Goal: Task Accomplishment & Management: Use online tool/utility

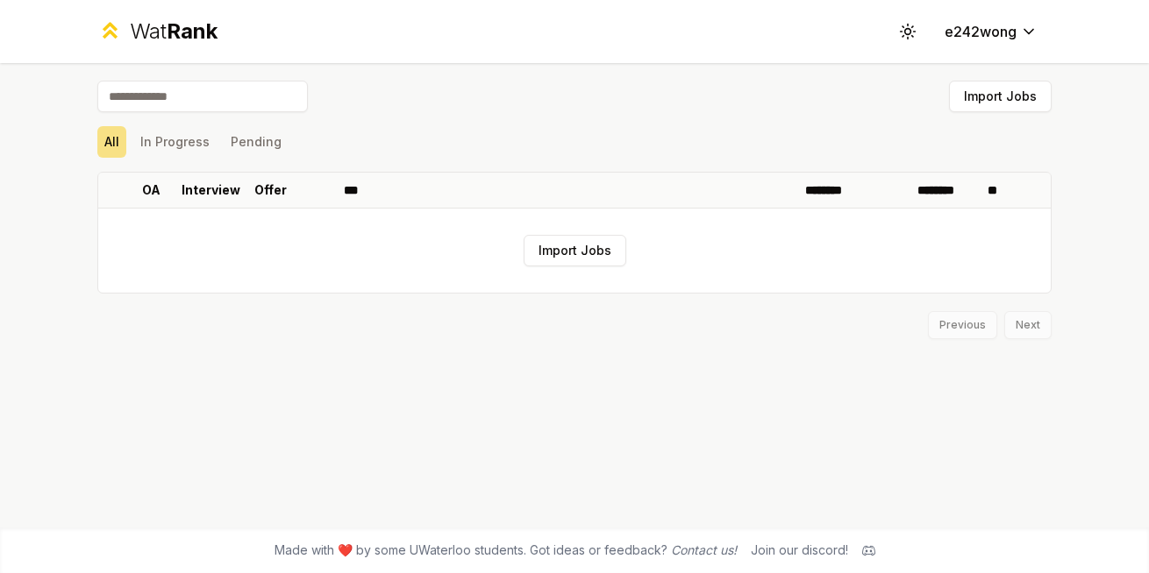
click at [572, 263] on button "Import Jobs" at bounding box center [574, 251] width 103 height 32
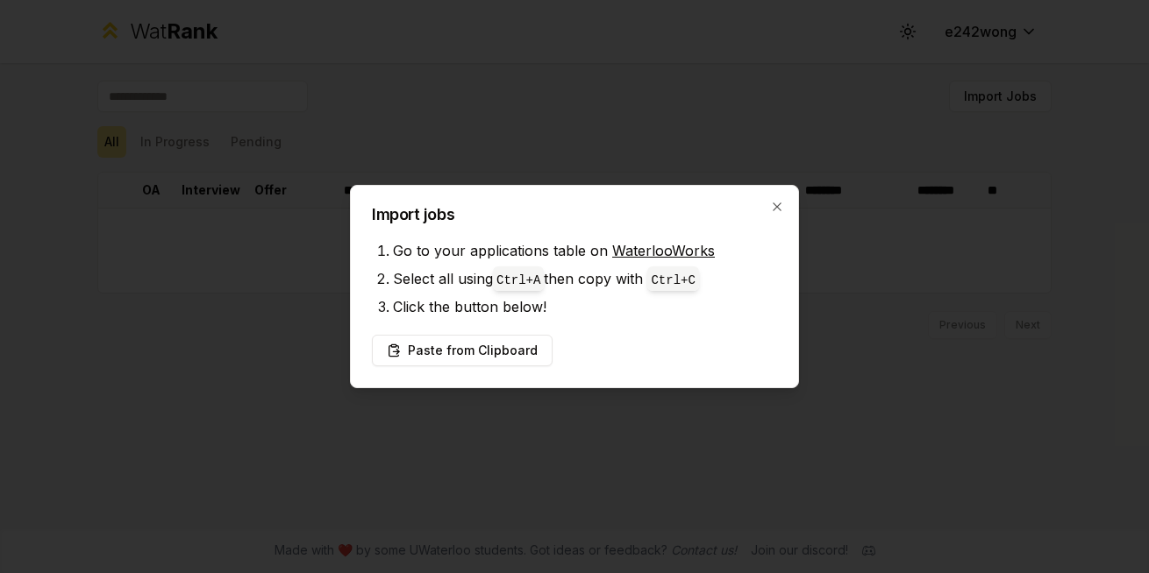
click at [485, 354] on button "Paste from Clipboard" at bounding box center [462, 351] width 181 height 32
click at [473, 352] on button "Paste from Clipboard" at bounding box center [462, 351] width 181 height 32
click at [456, 355] on button "Paste from Clipboard" at bounding box center [462, 351] width 181 height 32
click at [435, 340] on button "Paste from Clipboard" at bounding box center [462, 351] width 181 height 32
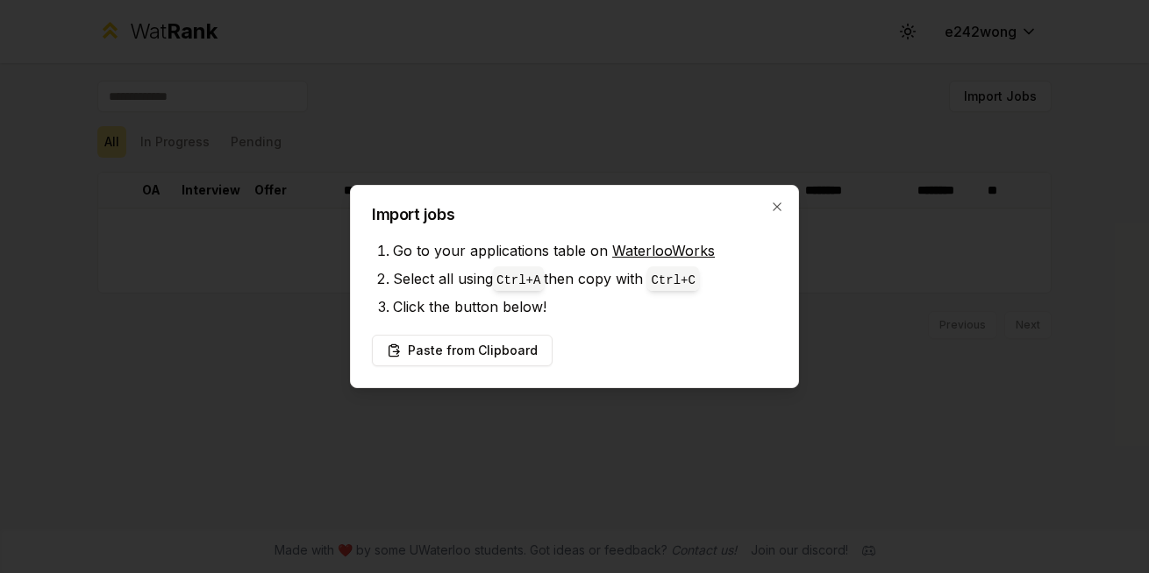
click at [435, 340] on button "Paste from Clipboard" at bounding box center [462, 351] width 181 height 32
click at [572, 196] on div "Import jobs Go to your applications table on WaterlooWorks Select all using Ctr…" at bounding box center [574, 286] width 449 height 203
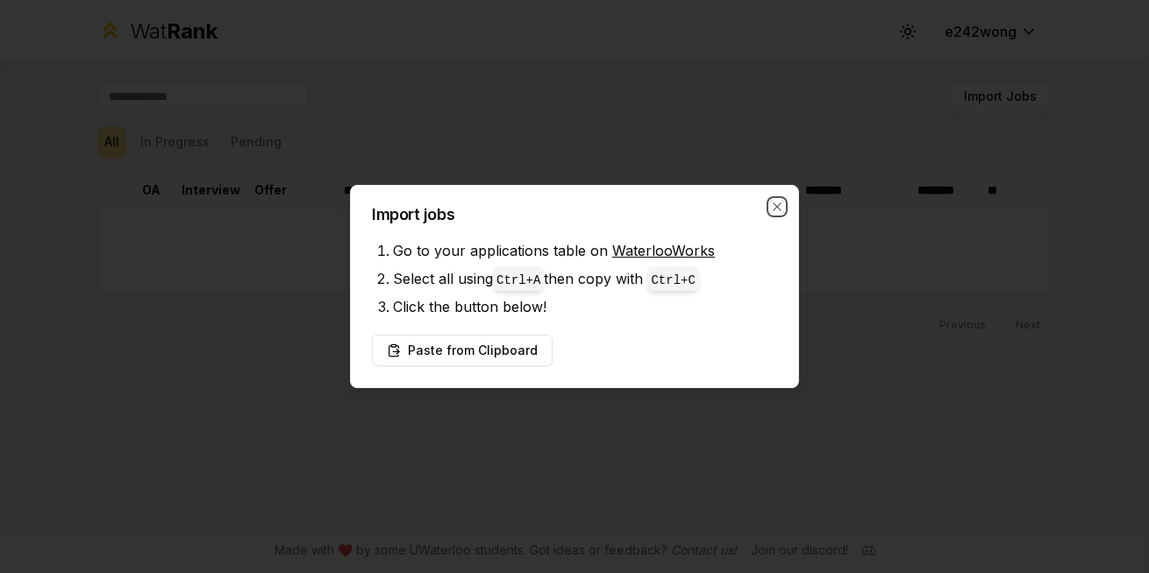
click at [572, 207] on icon "button" at bounding box center [777, 207] width 14 height 14
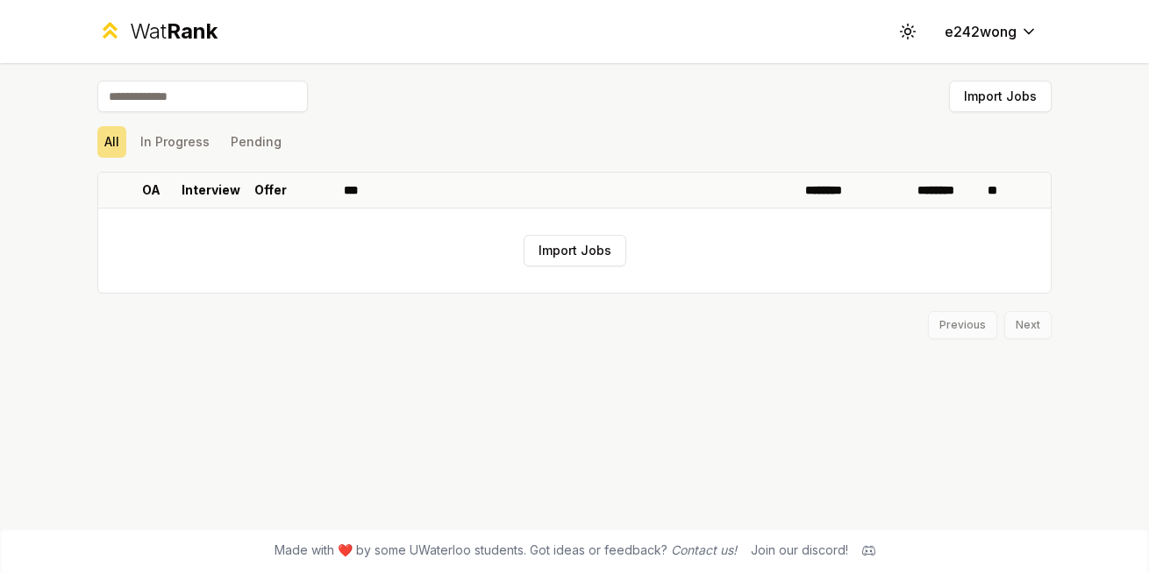
click at [572, 93] on button "Import Jobs" at bounding box center [1000, 97] width 103 height 32
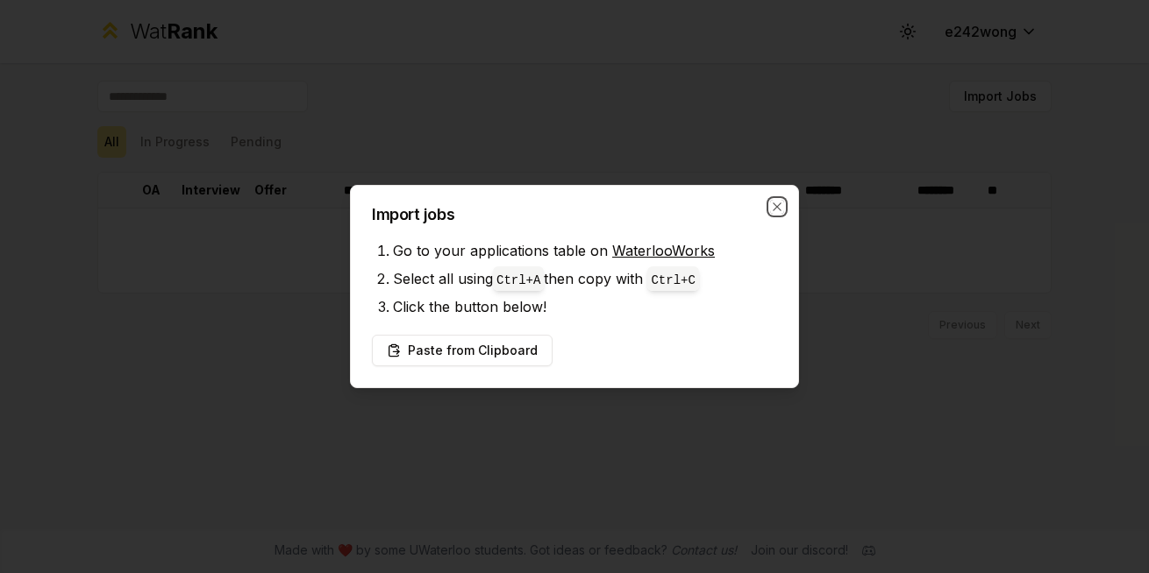
click at [572, 205] on icon "button" at bounding box center [777, 207] width 14 height 14
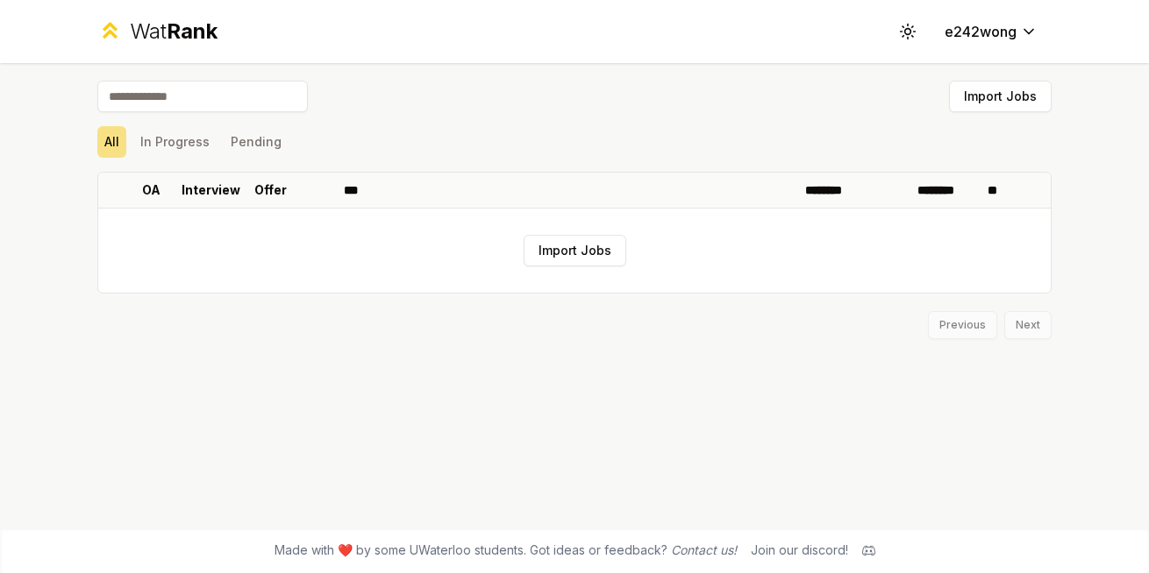
click at [572, 108] on button "Import Jobs" at bounding box center [1000, 97] width 103 height 32
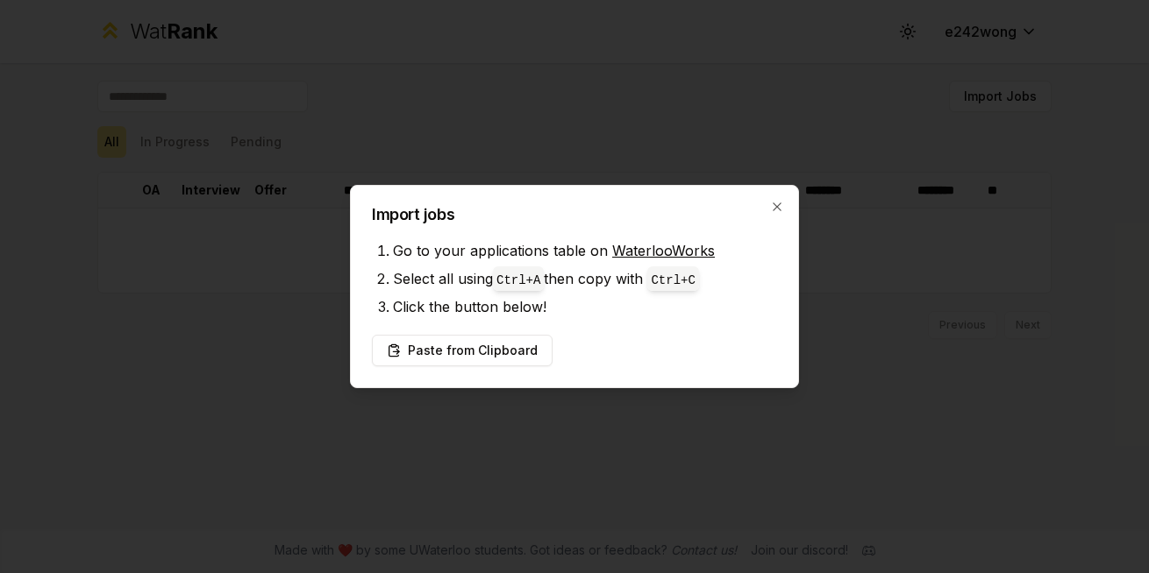
click at [467, 346] on button "Paste from Clipboard" at bounding box center [462, 351] width 181 height 32
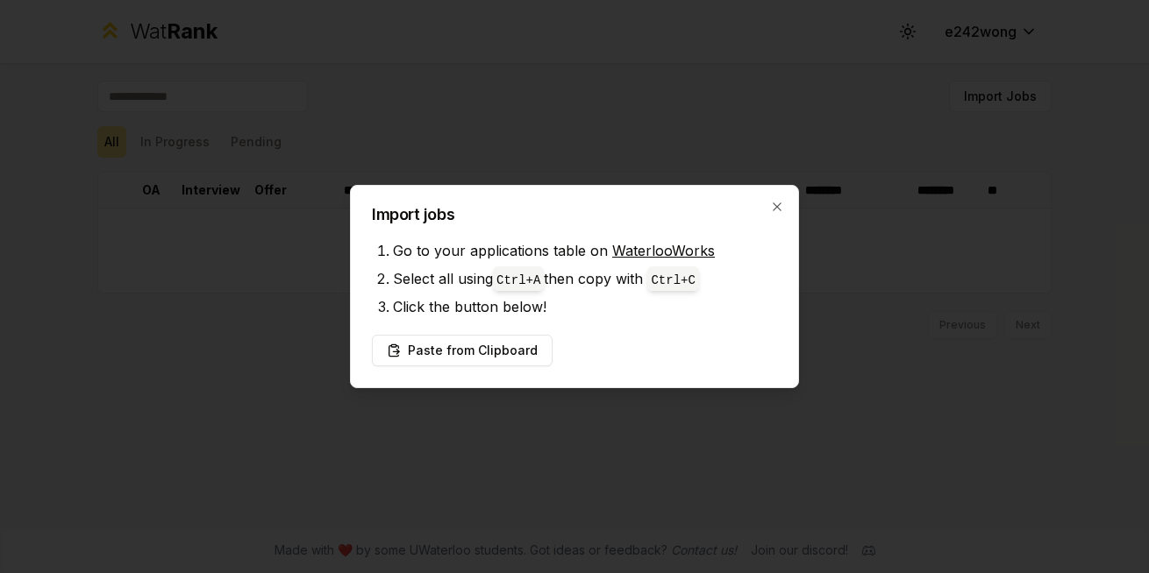
click at [467, 346] on button "Paste from Clipboard" at bounding box center [462, 351] width 181 height 32
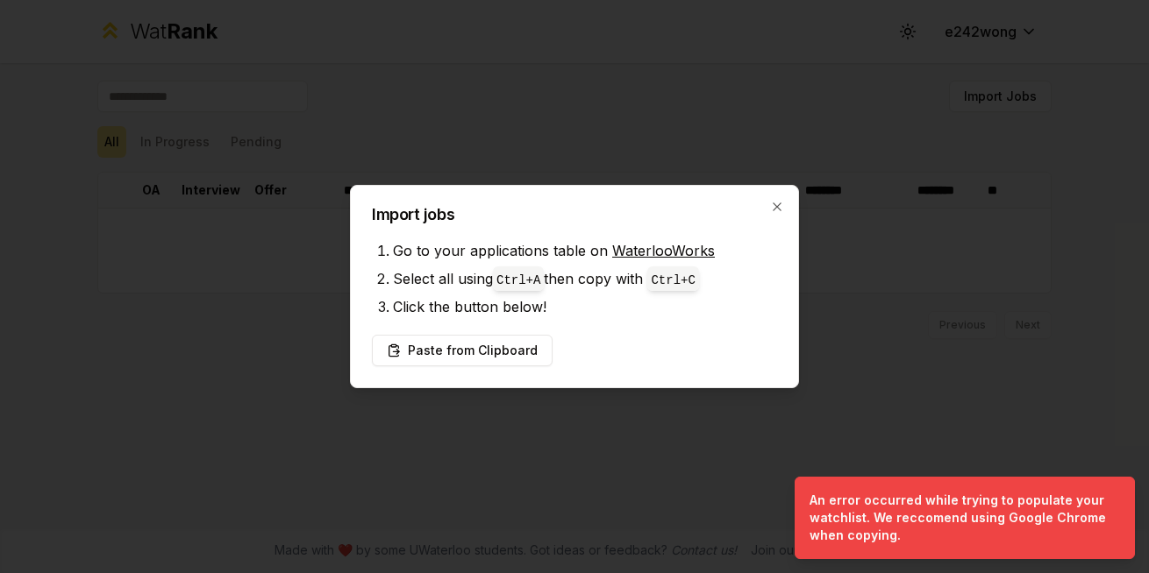
click at [466, 345] on button "Paste from Clipboard" at bounding box center [462, 351] width 181 height 32
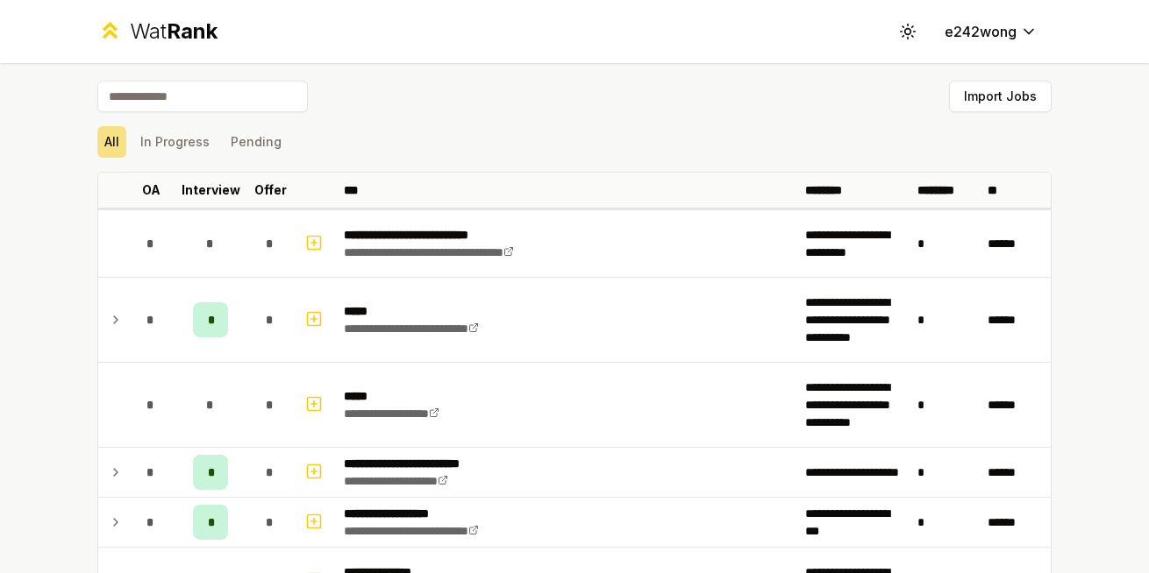
click at [572, 95] on button "Import Jobs" at bounding box center [1000, 97] width 103 height 32
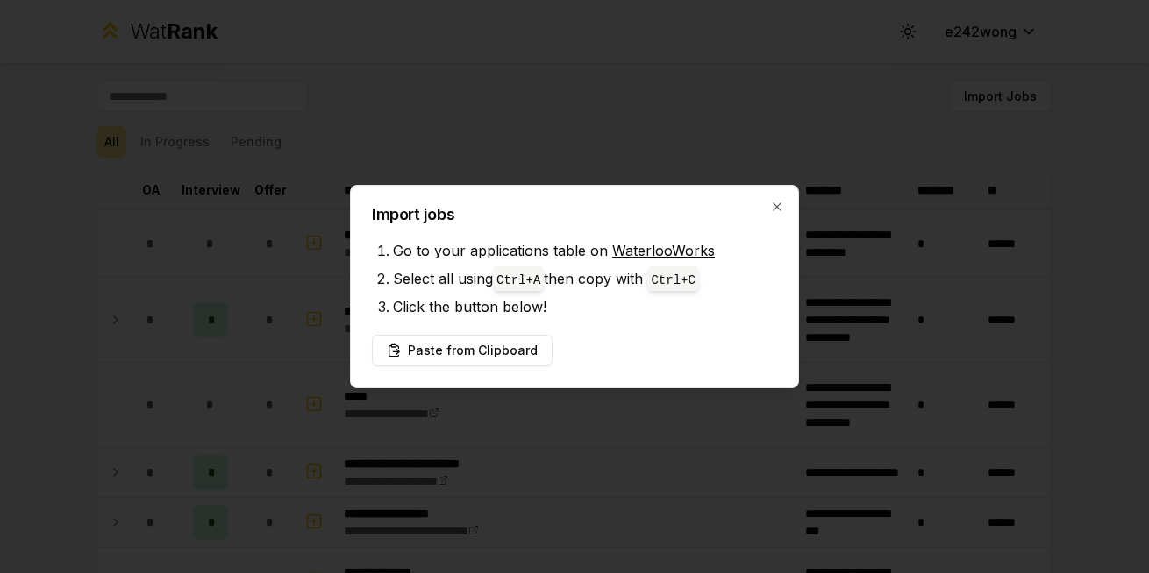
click at [463, 357] on button "Paste from Clipboard" at bounding box center [462, 351] width 181 height 32
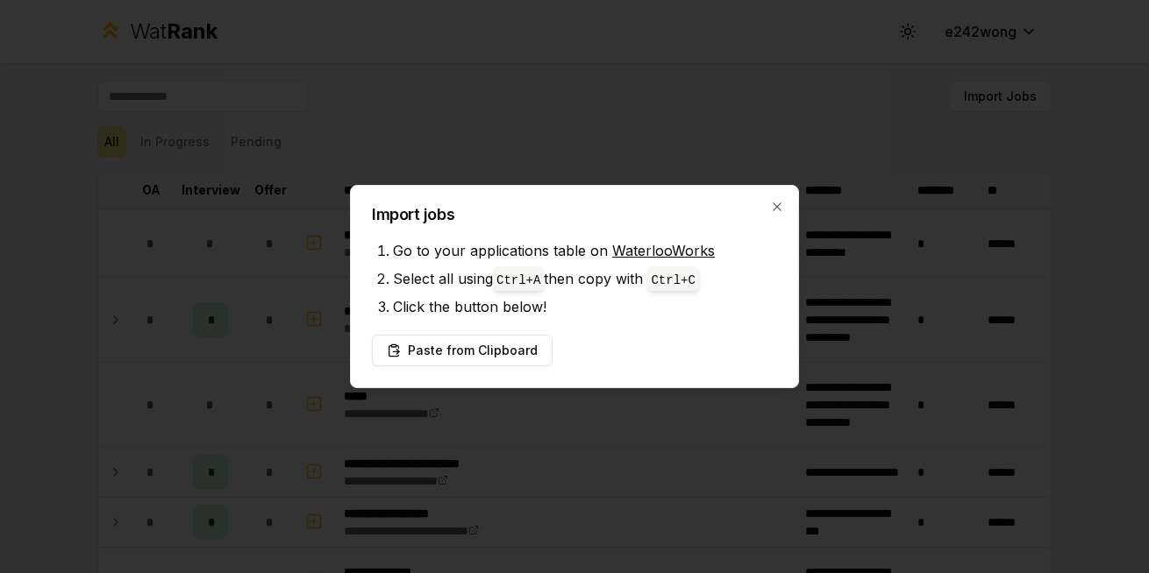
click at [463, 357] on button "Paste from Clipboard" at bounding box center [462, 351] width 181 height 32
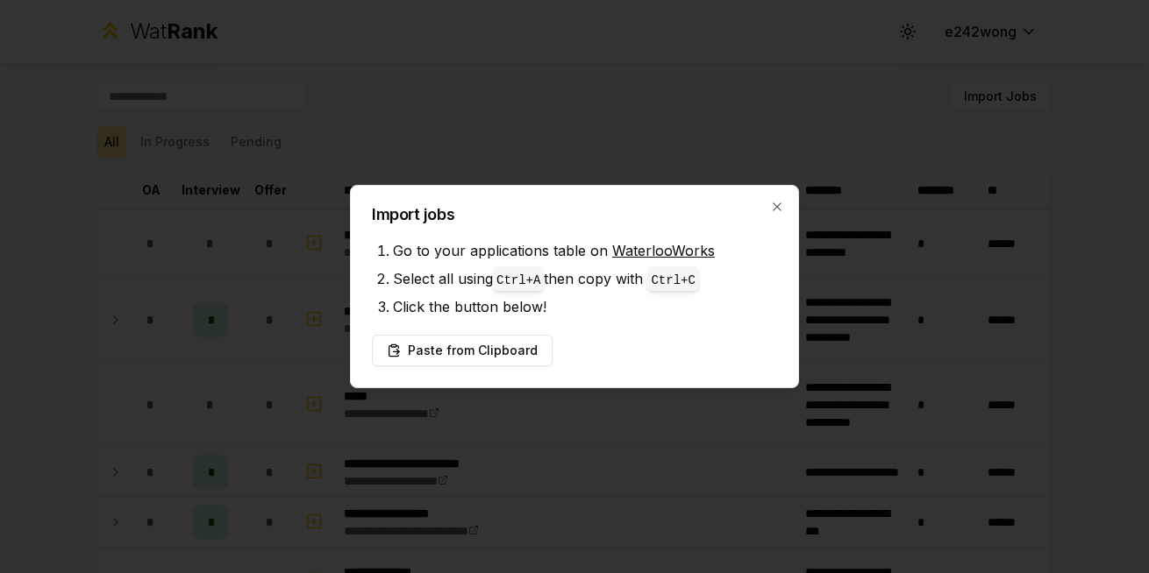
click at [463, 357] on button "Paste from Clipboard" at bounding box center [462, 351] width 181 height 32
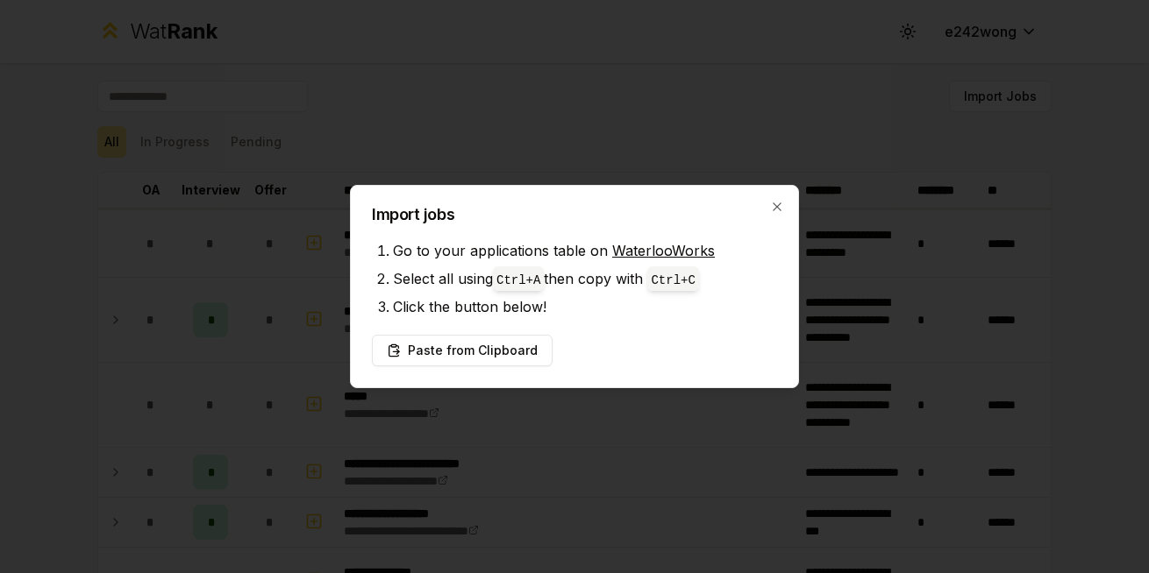
click at [463, 357] on button "Paste from Clipboard" at bounding box center [462, 351] width 181 height 32
click at [516, 346] on button "Paste from Clipboard" at bounding box center [462, 351] width 181 height 32
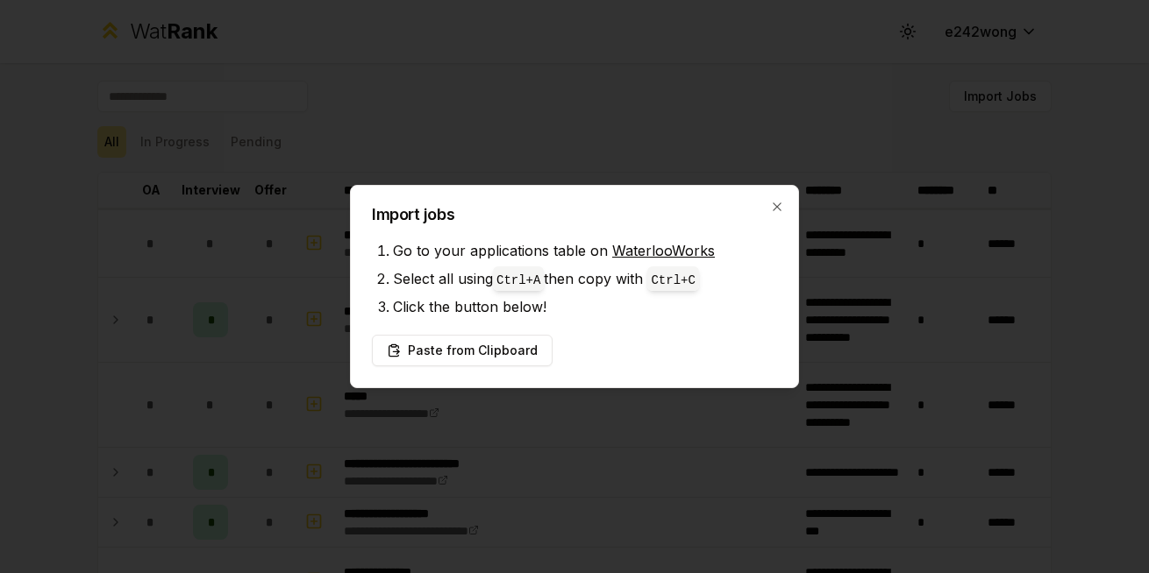
click at [516, 346] on button "Paste from Clipboard" at bounding box center [462, 351] width 181 height 32
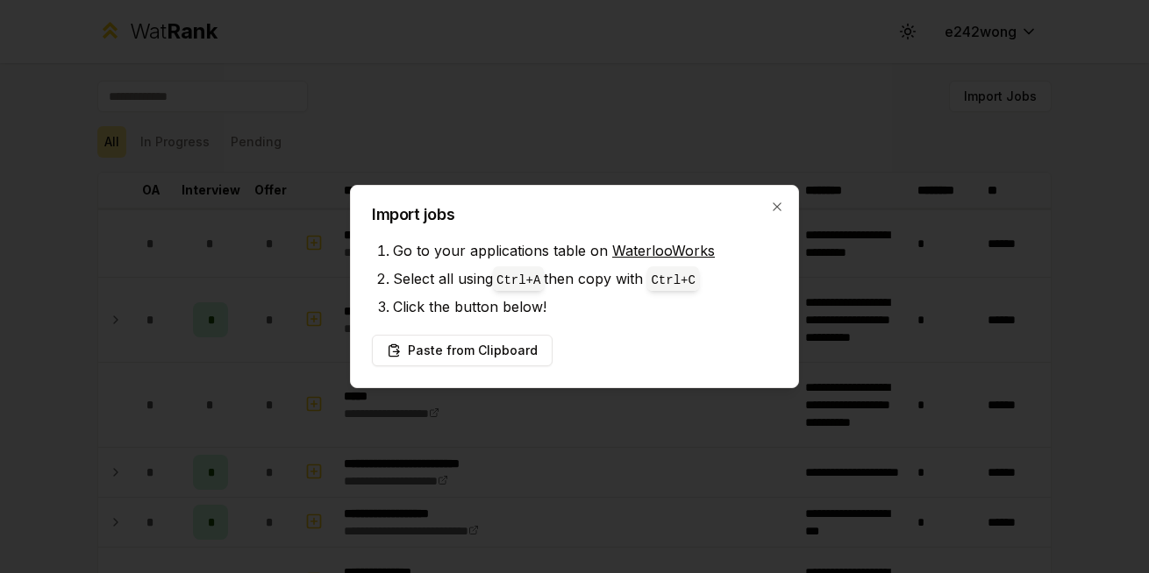
click at [516, 346] on button "Paste from Clipboard" at bounding box center [462, 351] width 181 height 32
click at [509, 350] on button "Paste from Clipboard" at bounding box center [462, 351] width 181 height 32
click at [572, 309] on li "Click the button below!" at bounding box center [585, 307] width 384 height 28
click at [514, 338] on button "Paste from Clipboard" at bounding box center [462, 351] width 181 height 32
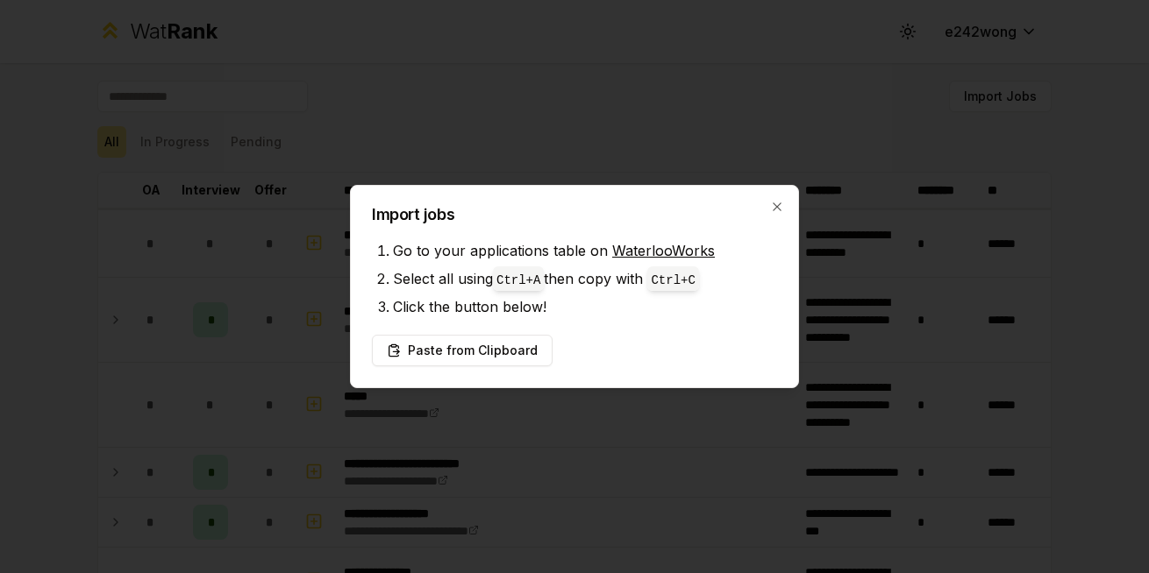
click at [514, 338] on button "Paste from Clipboard" at bounding box center [462, 351] width 181 height 32
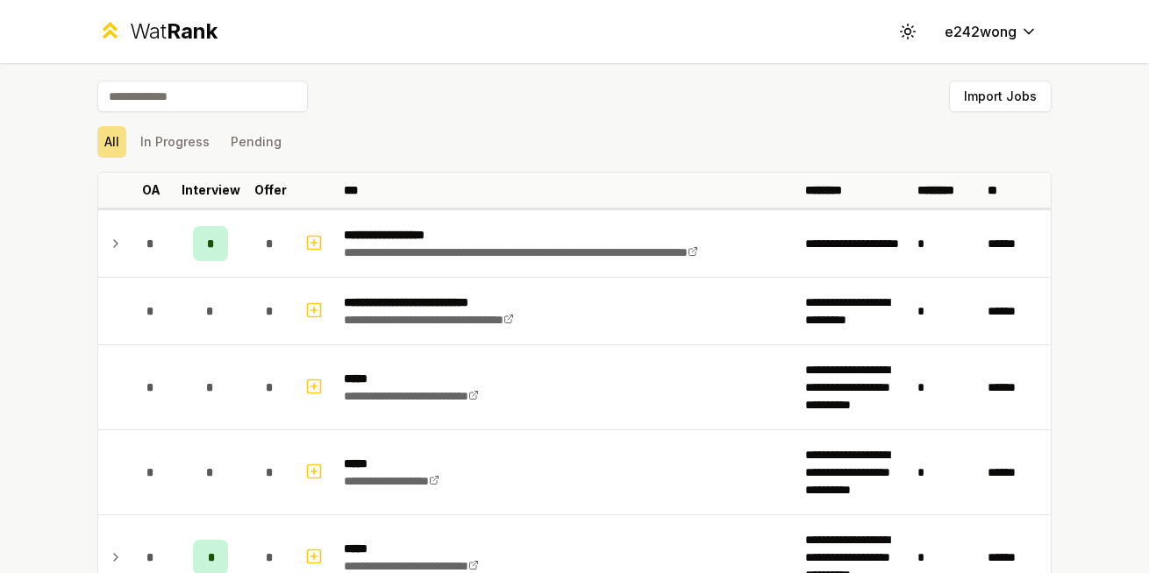
click at [514, 338] on td "**********" at bounding box center [567, 311] width 461 height 67
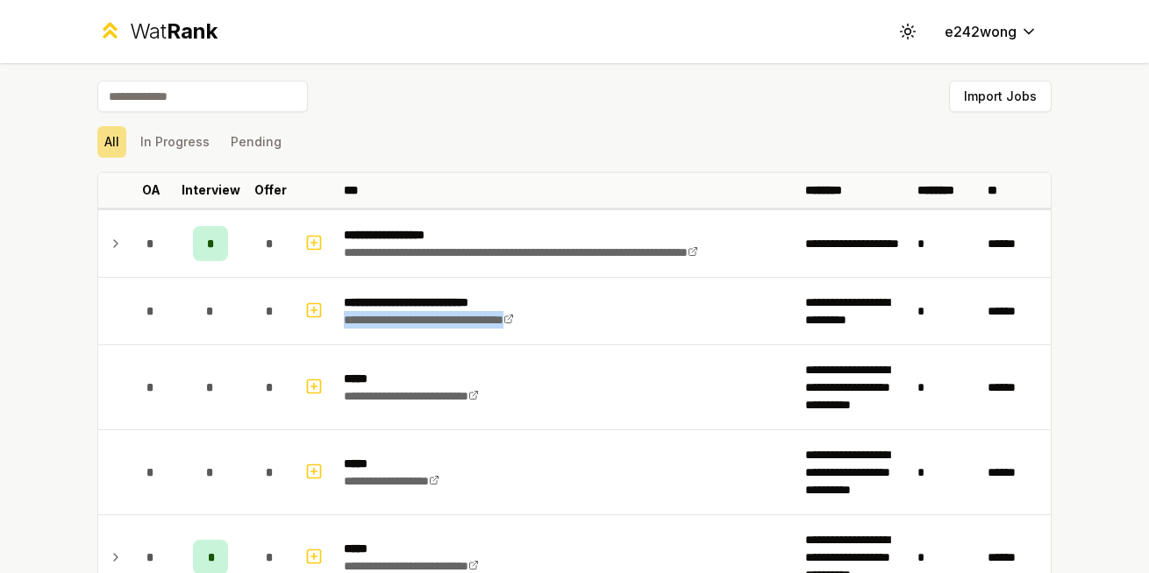
click at [514, 338] on td "**********" at bounding box center [567, 311] width 461 height 67
click at [109, 254] on td at bounding box center [112, 243] width 28 height 67
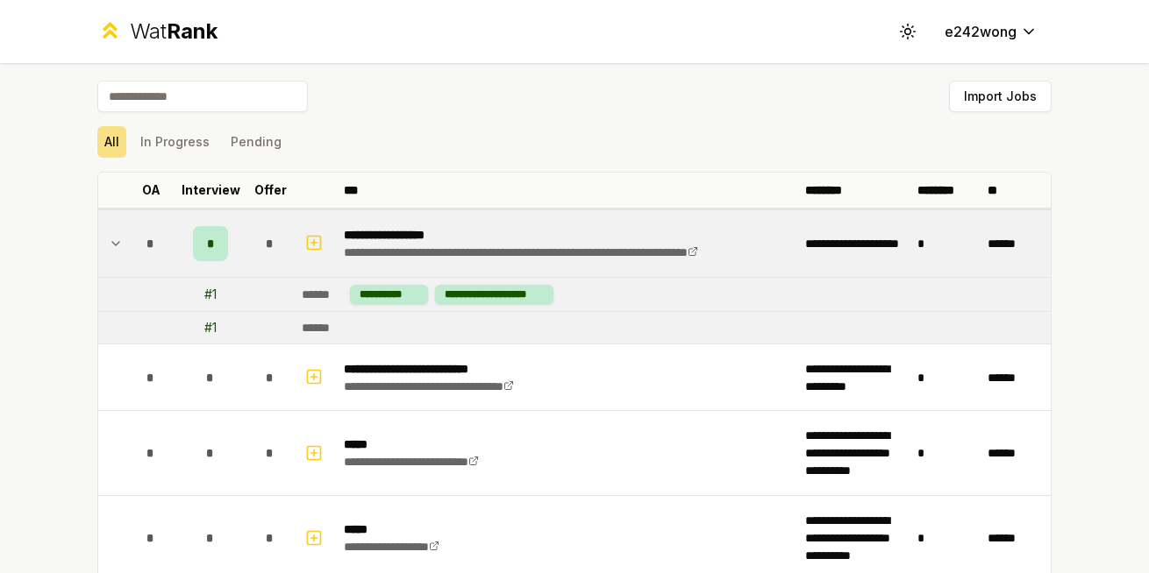
click at [110, 256] on td at bounding box center [112, 243] width 28 height 67
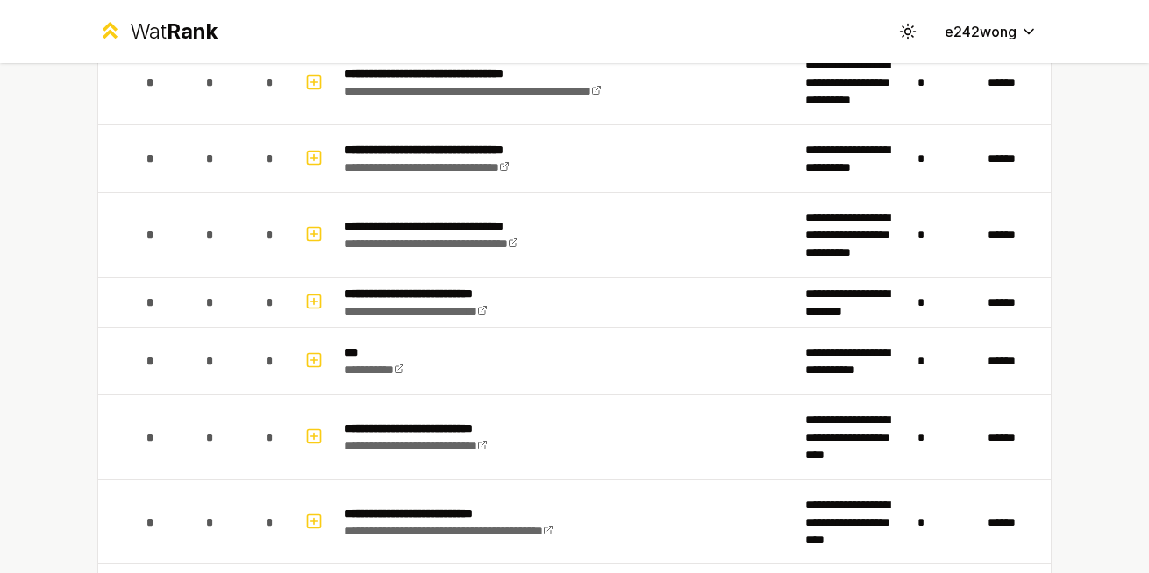
scroll to position [1824, 0]
click at [126, 146] on td "*" at bounding box center [150, 158] width 49 height 67
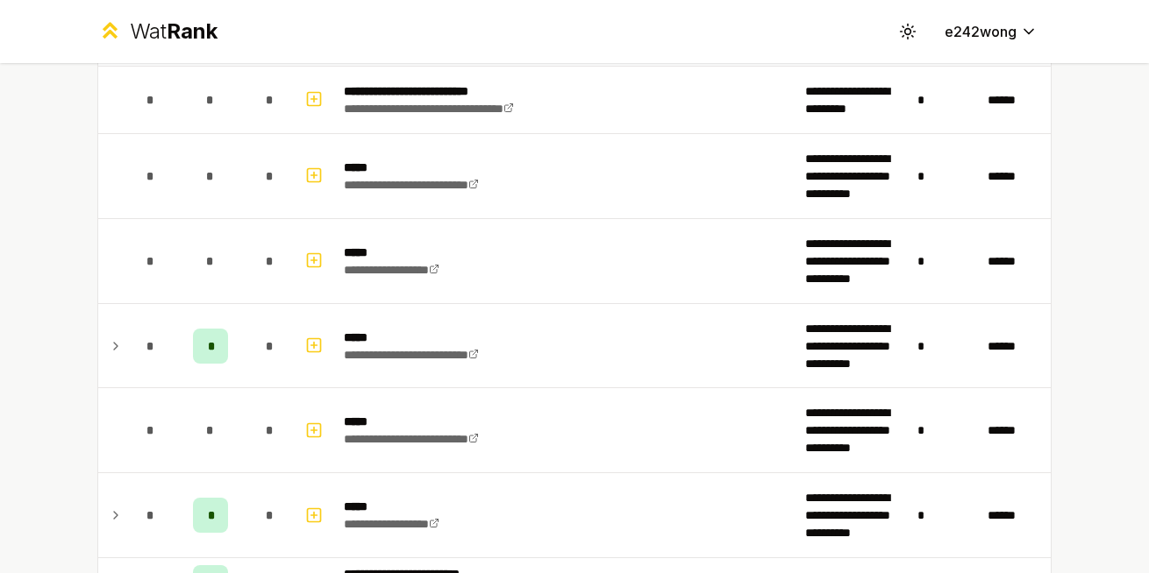
scroll to position [0, 0]
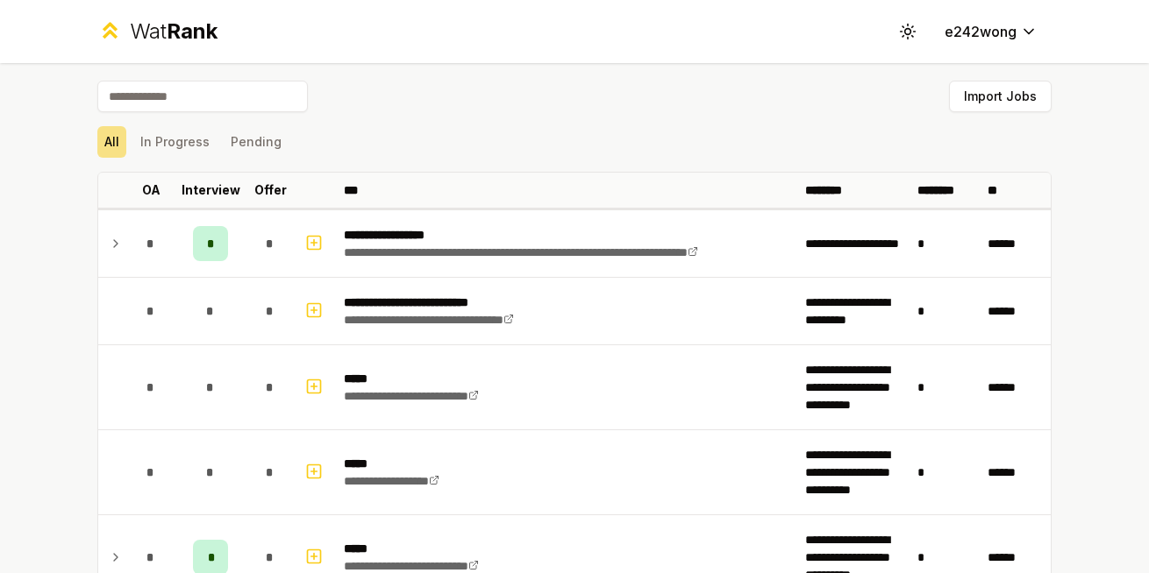
click at [111, 228] on td at bounding box center [112, 243] width 28 height 67
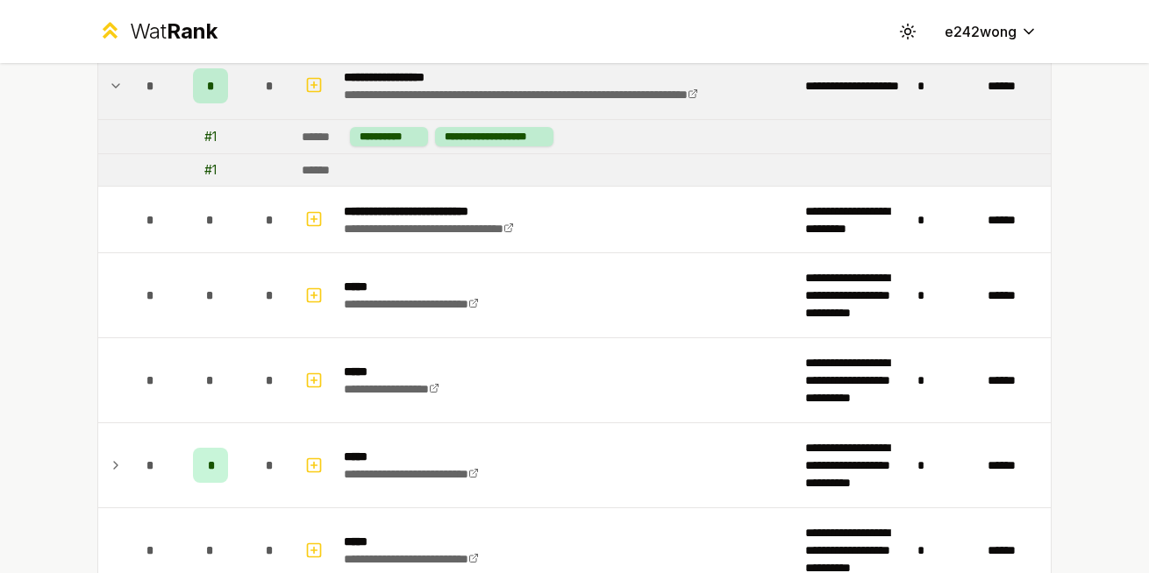
scroll to position [275, 0]
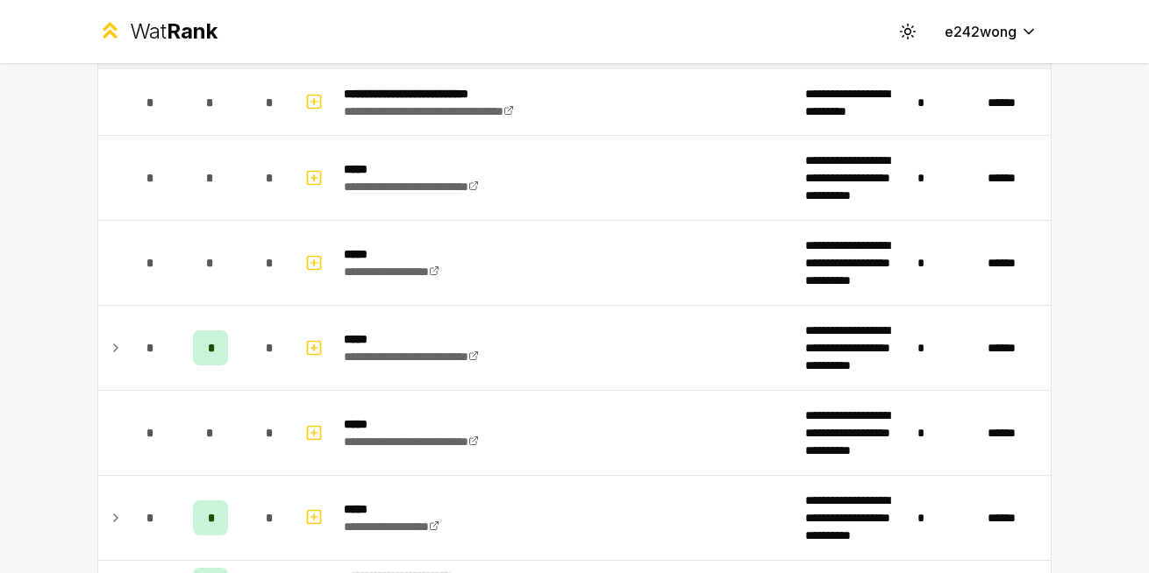
click at [98, 348] on td at bounding box center [112, 348] width 28 height 84
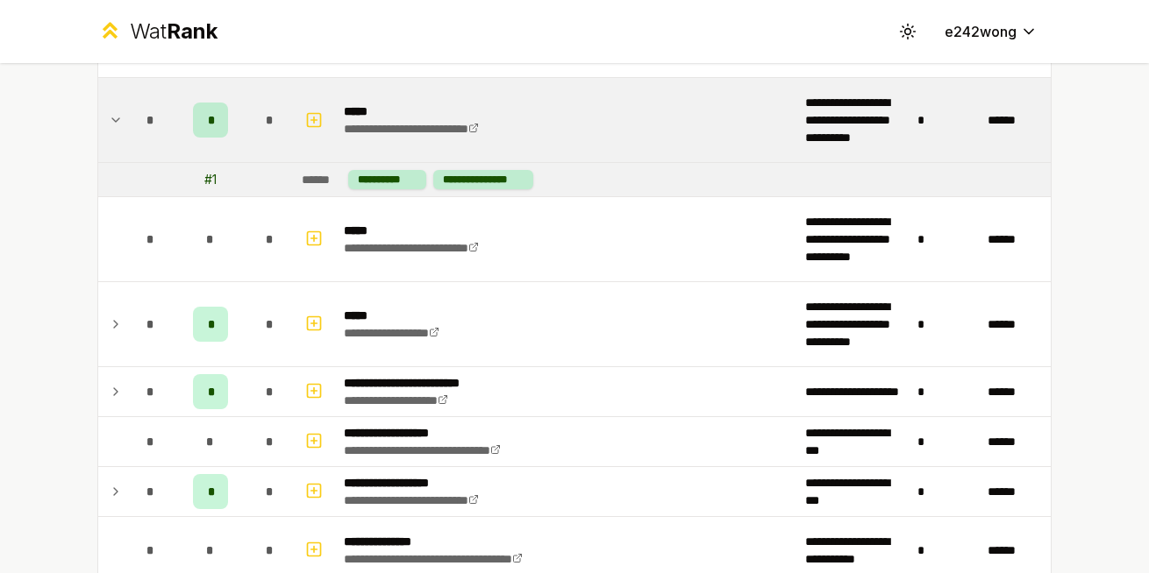
scroll to position [504, 0]
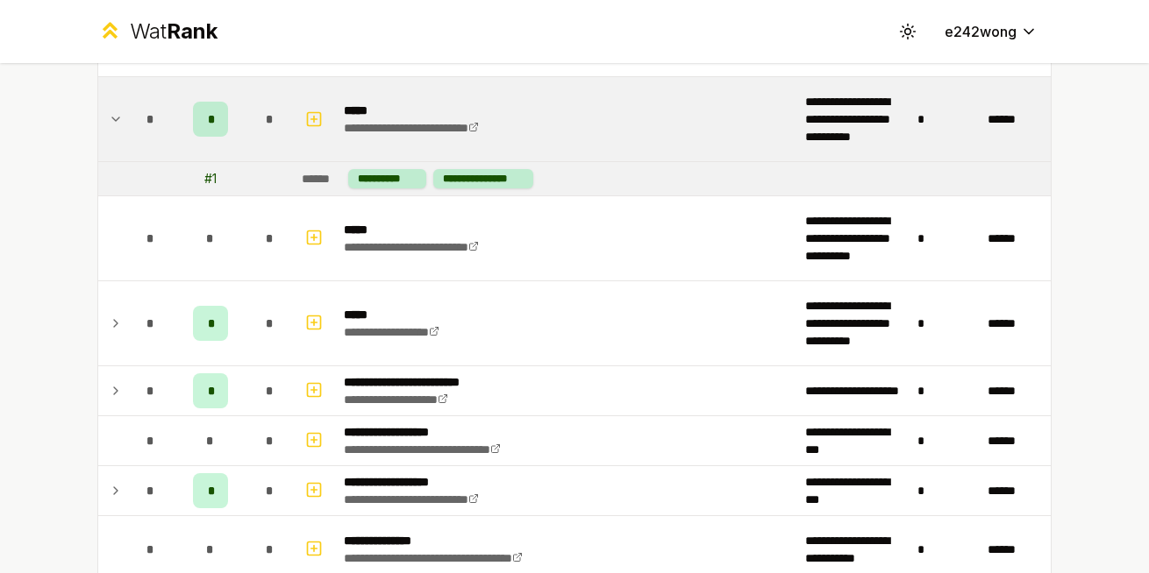
click at [115, 328] on icon at bounding box center [116, 323] width 14 height 21
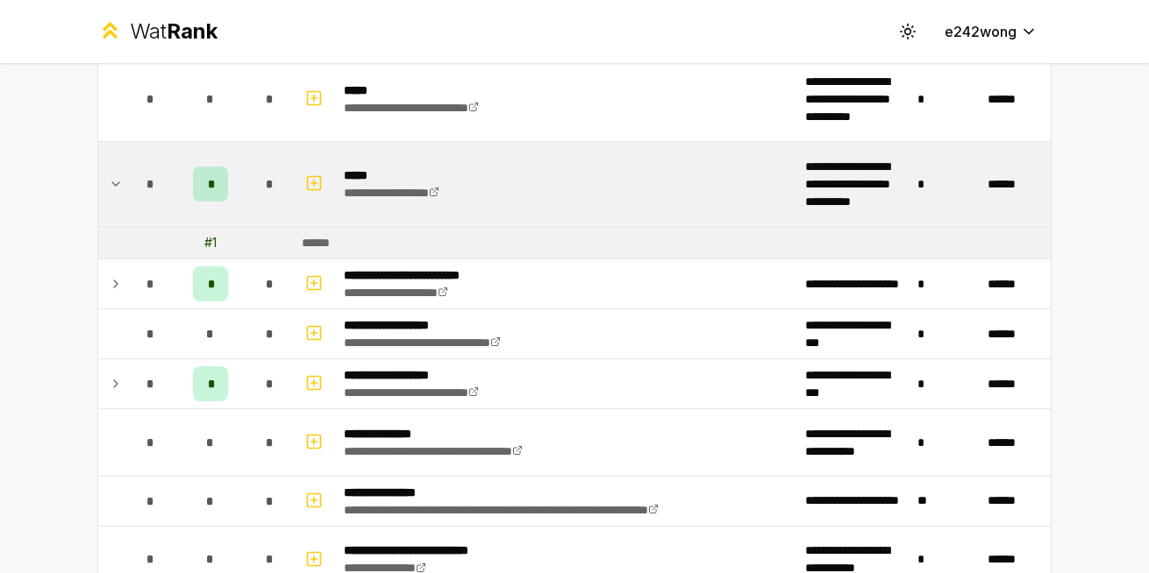
scroll to position [653, 0]
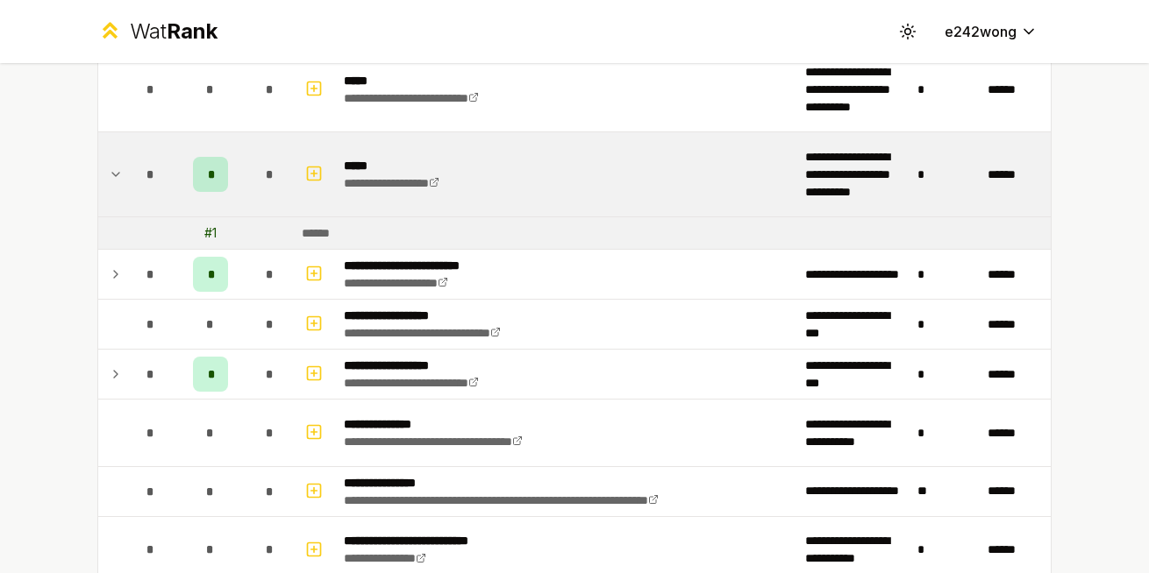
click at [114, 275] on icon at bounding box center [116, 274] width 14 height 21
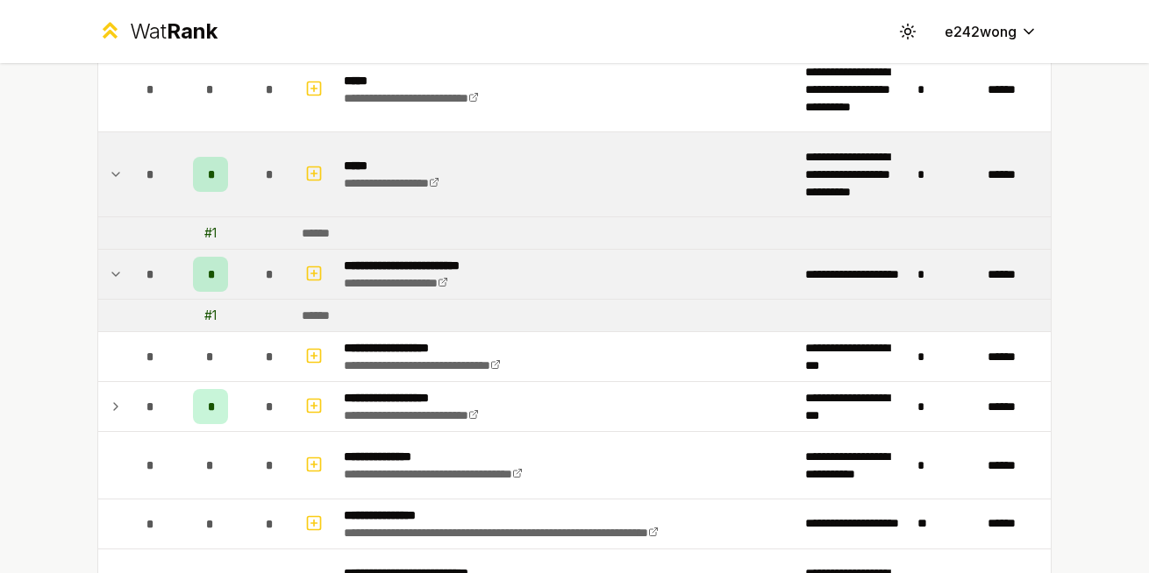
click at [109, 406] on icon at bounding box center [116, 406] width 14 height 21
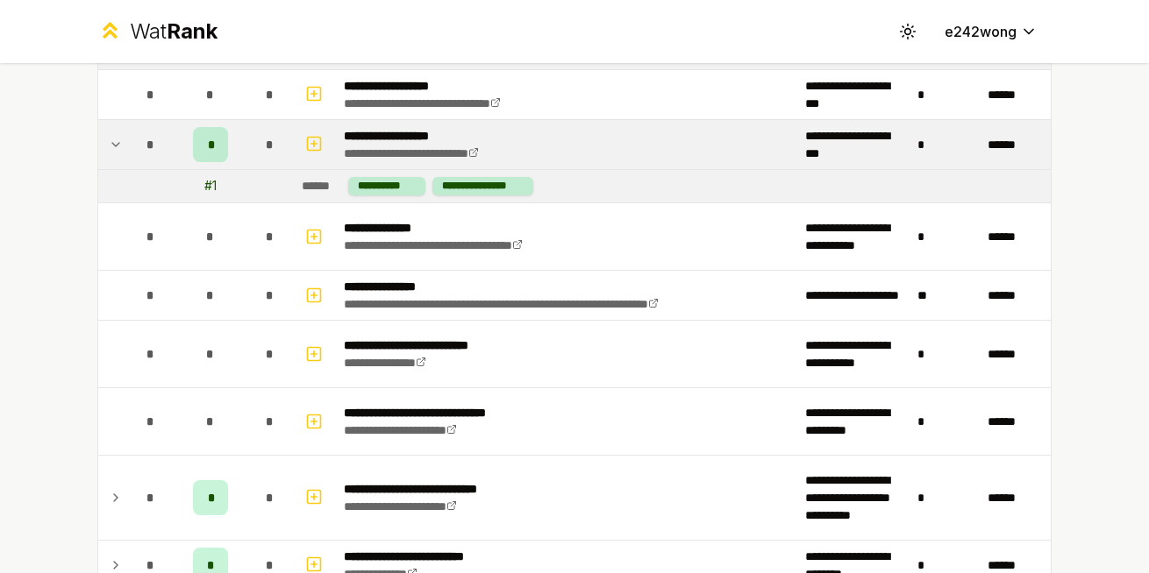
scroll to position [916, 0]
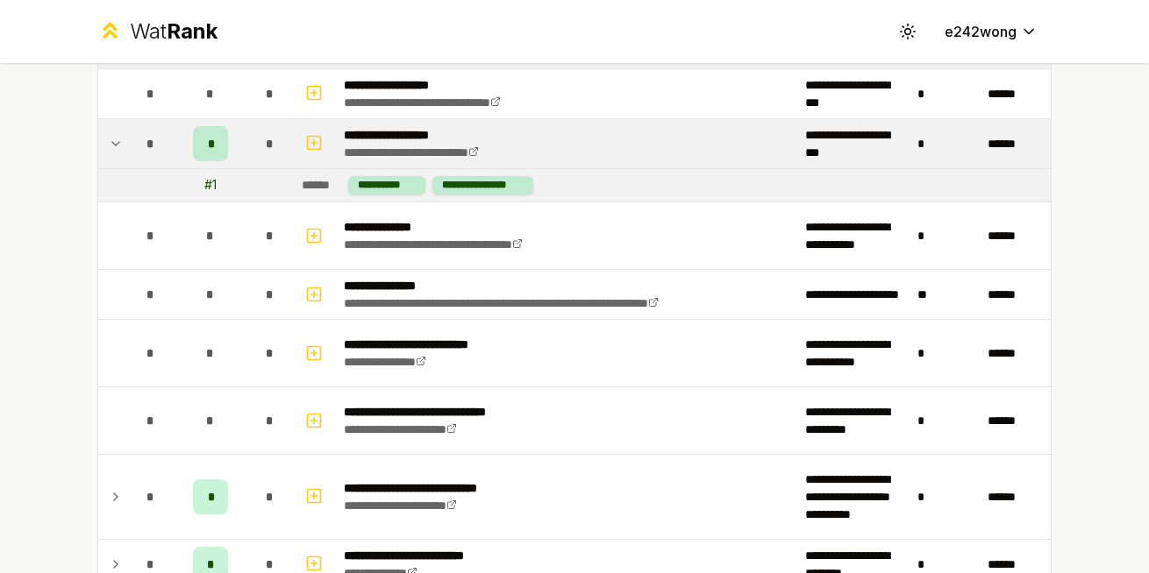
click at [126, 487] on td "*" at bounding box center [150, 497] width 49 height 84
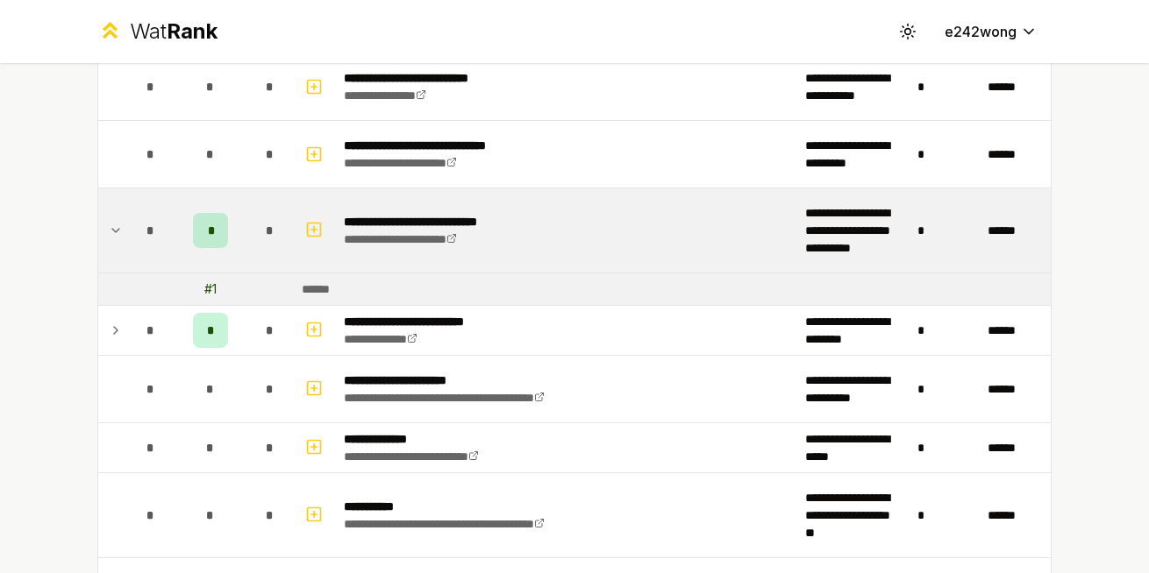
scroll to position [1263, 0]
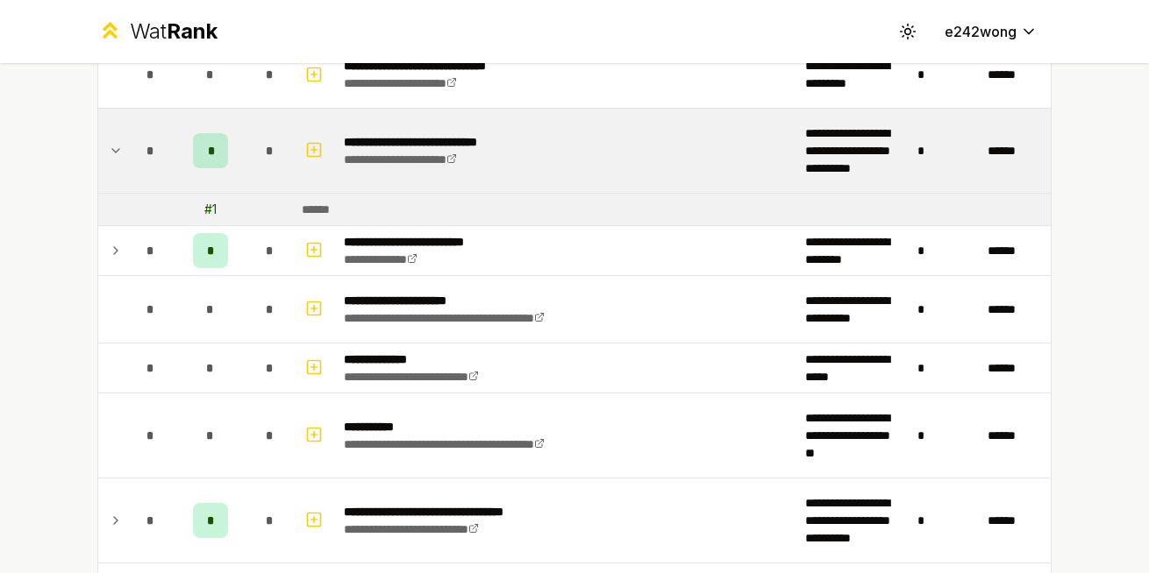
click at [126, 243] on td "*" at bounding box center [150, 250] width 49 height 49
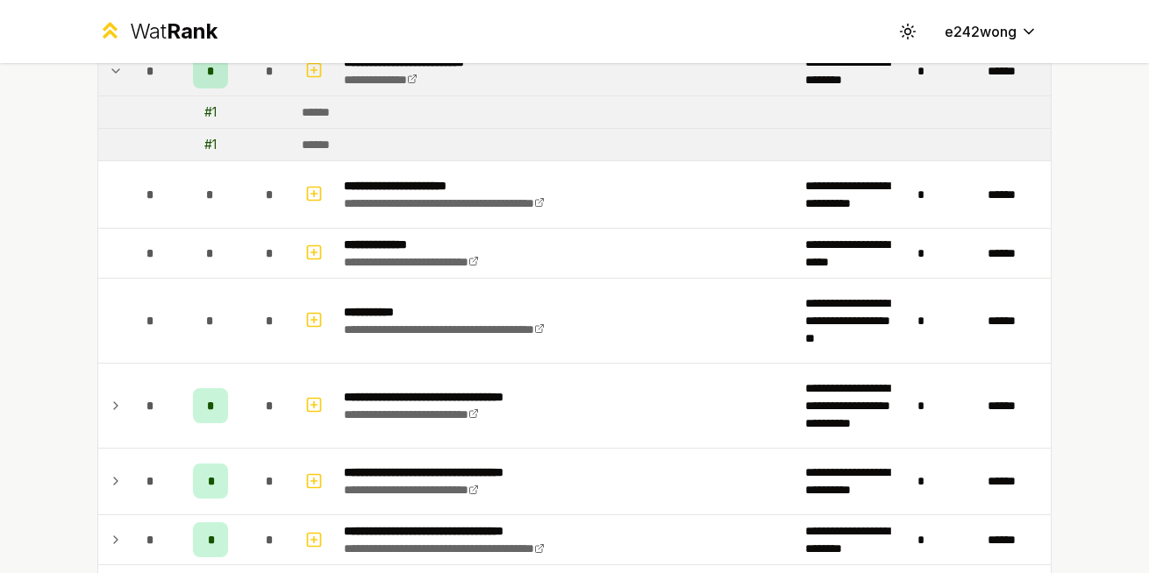
scroll to position [1446, 0]
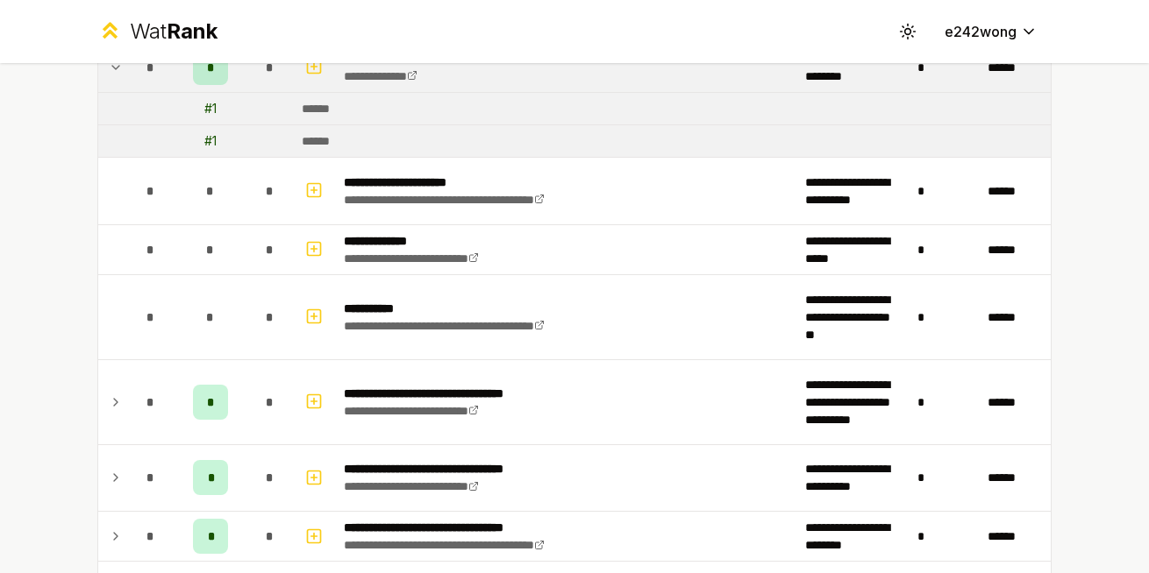
click at [126, 383] on td "*" at bounding box center [150, 402] width 49 height 84
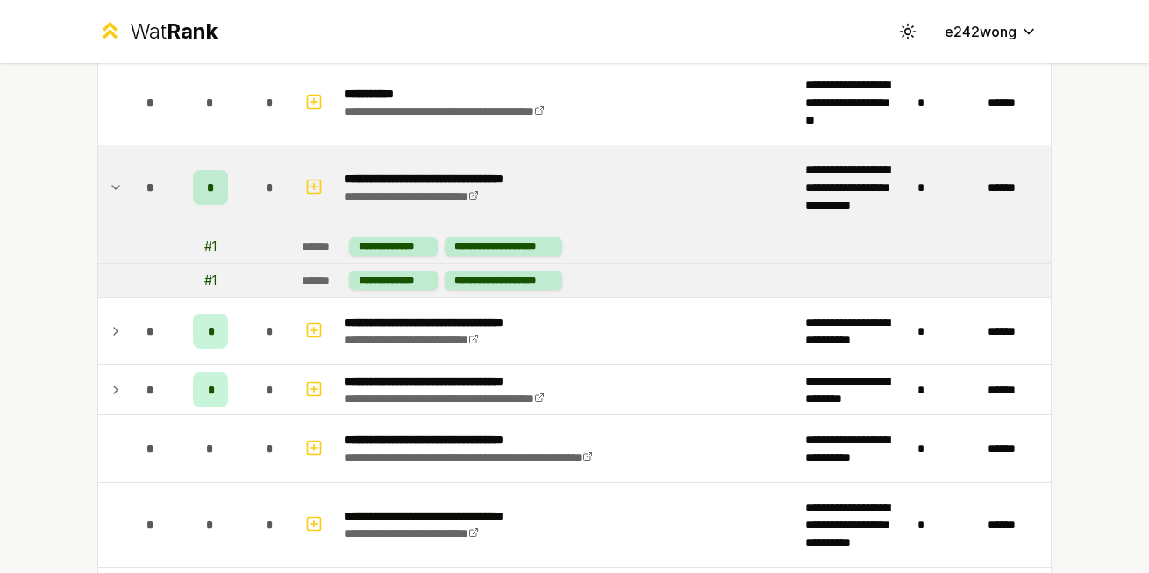
scroll to position [1662, 0]
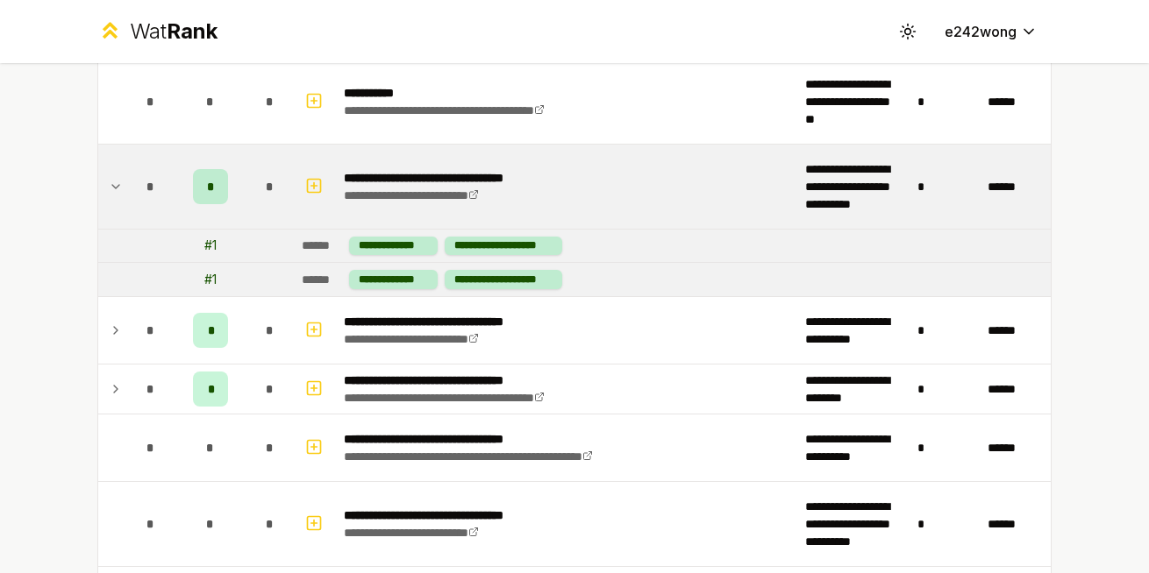
click at [117, 322] on td at bounding box center [112, 330] width 28 height 67
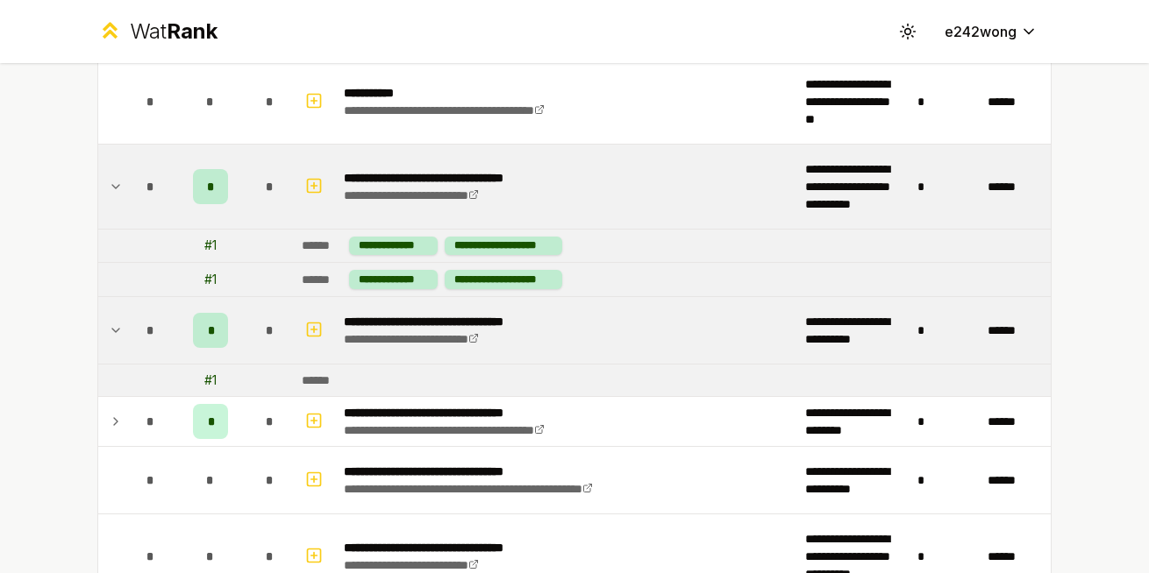
click at [109, 427] on icon at bounding box center [116, 421] width 14 height 21
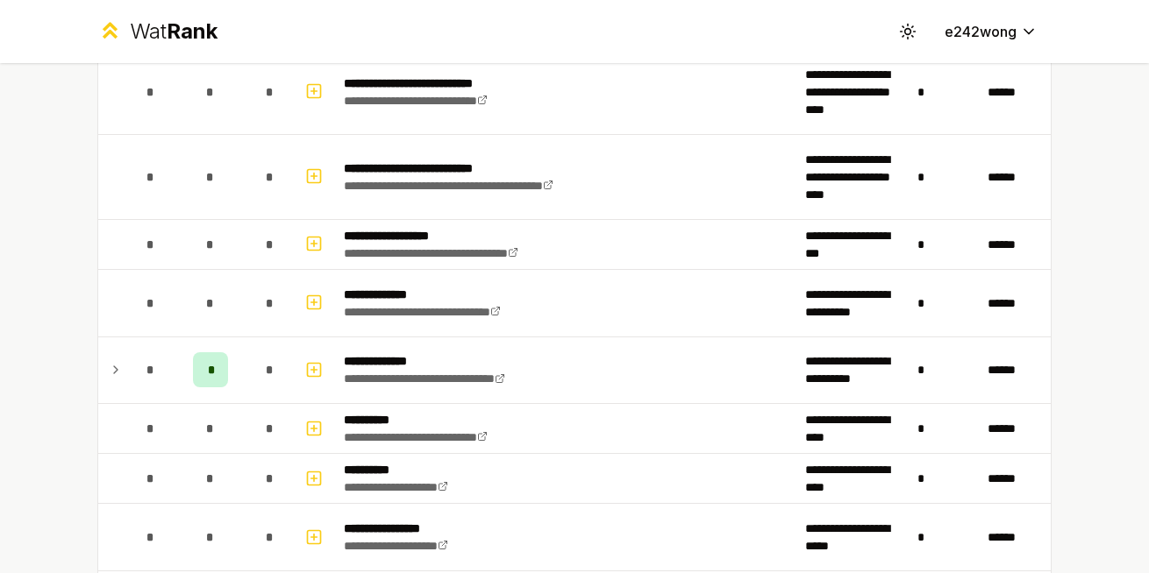
scroll to position [2631, 0]
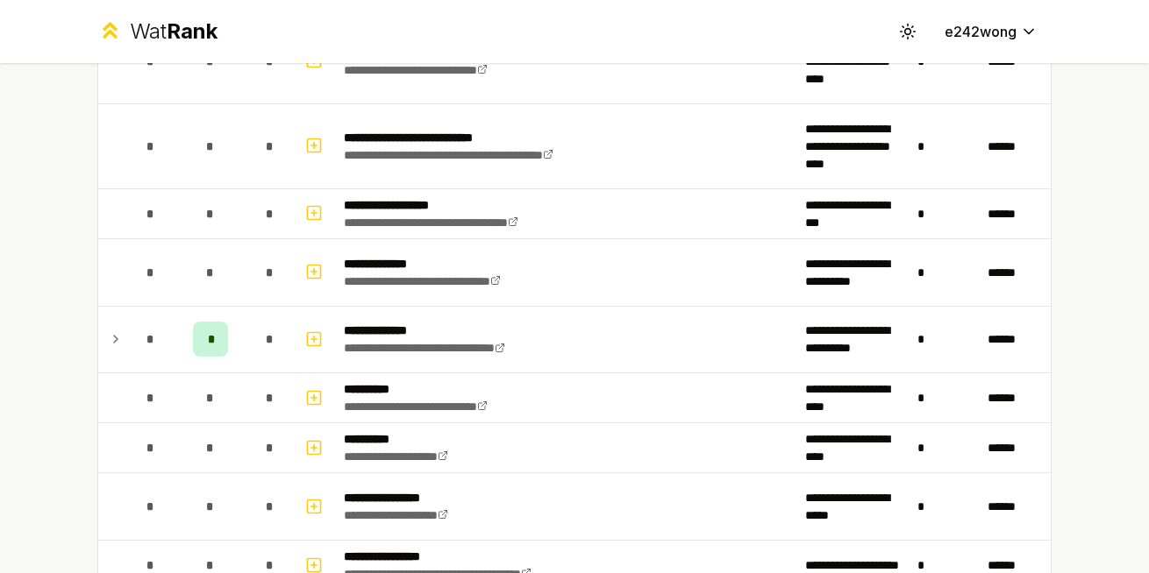
click at [117, 350] on td at bounding box center [112, 340] width 28 height 67
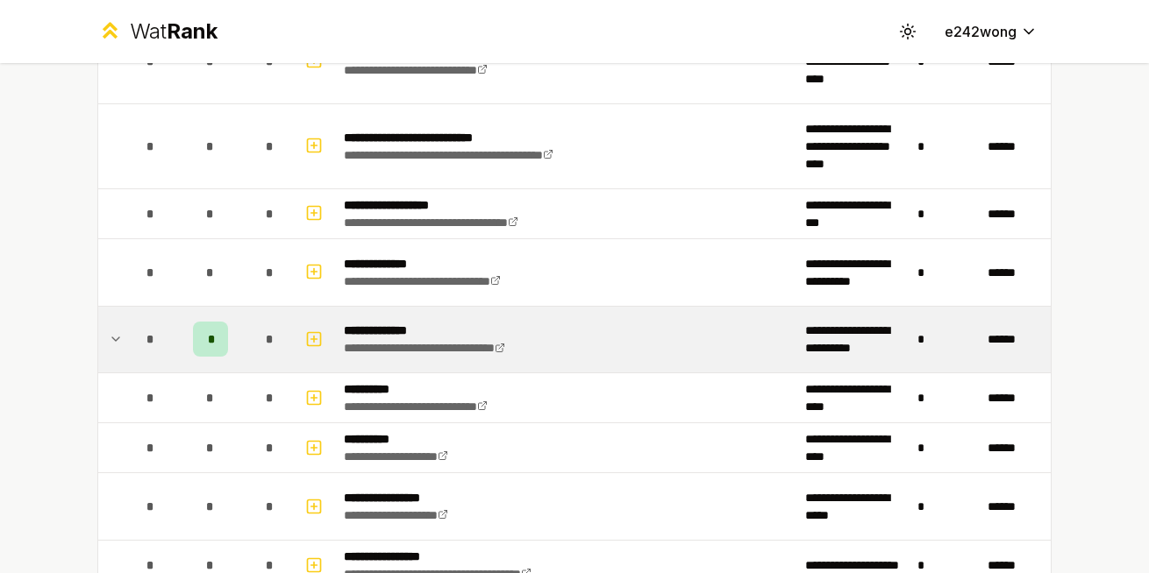
click at [114, 345] on icon at bounding box center [116, 339] width 14 height 21
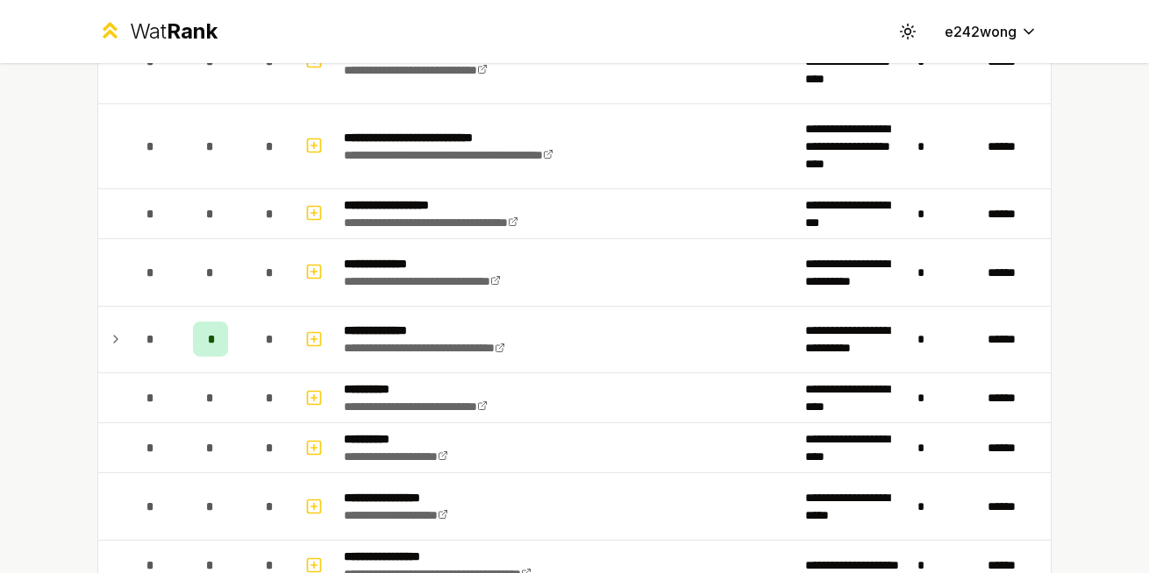
click at [114, 345] on icon at bounding box center [116, 339] width 14 height 21
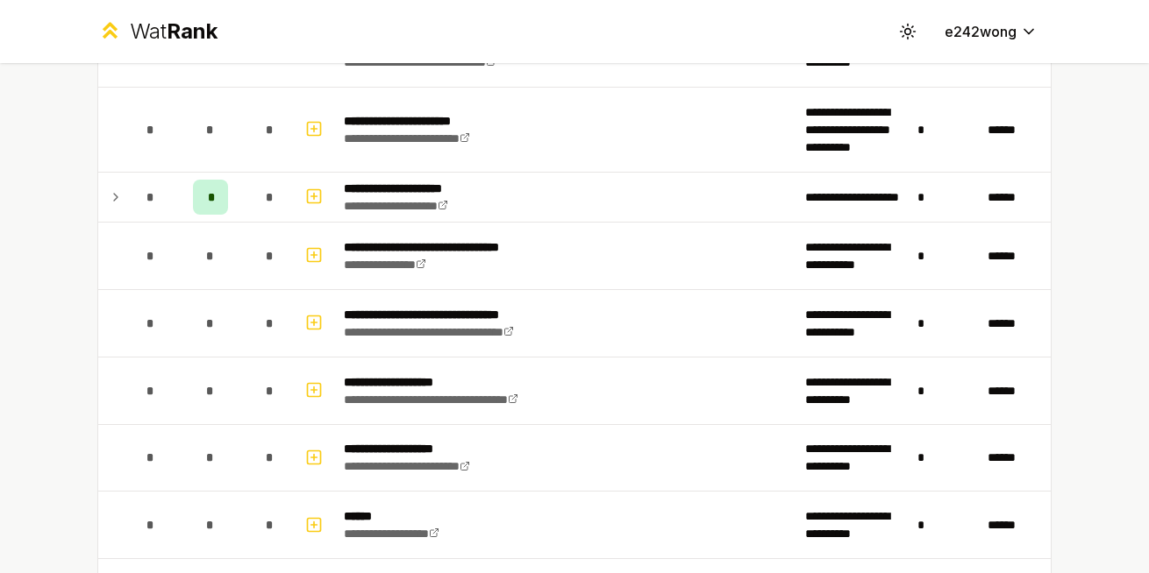
scroll to position [3350, 0]
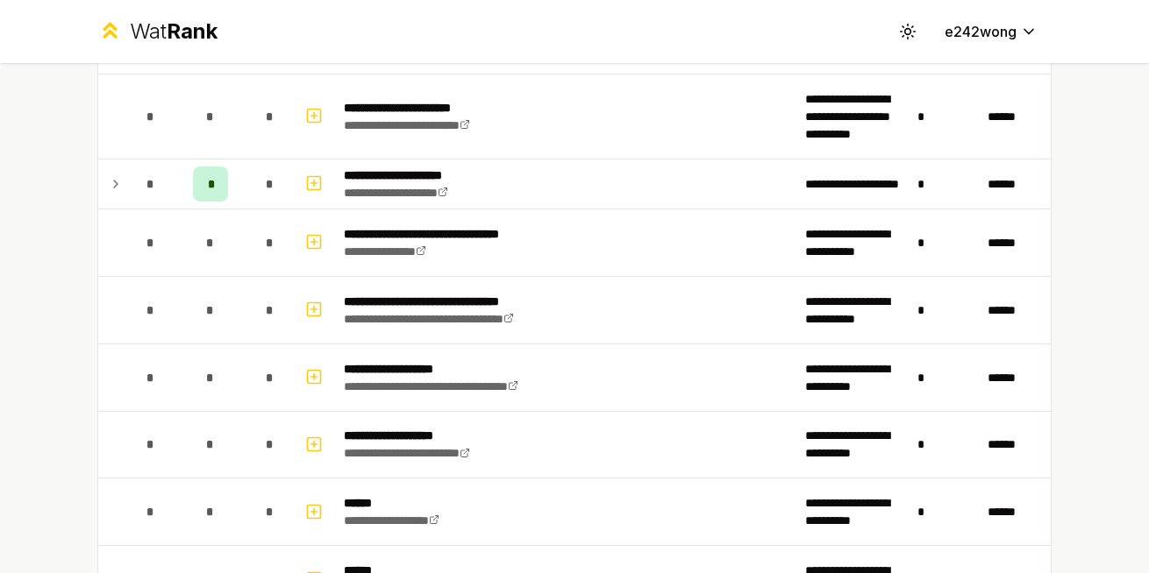
click at [114, 182] on icon at bounding box center [116, 184] width 14 height 21
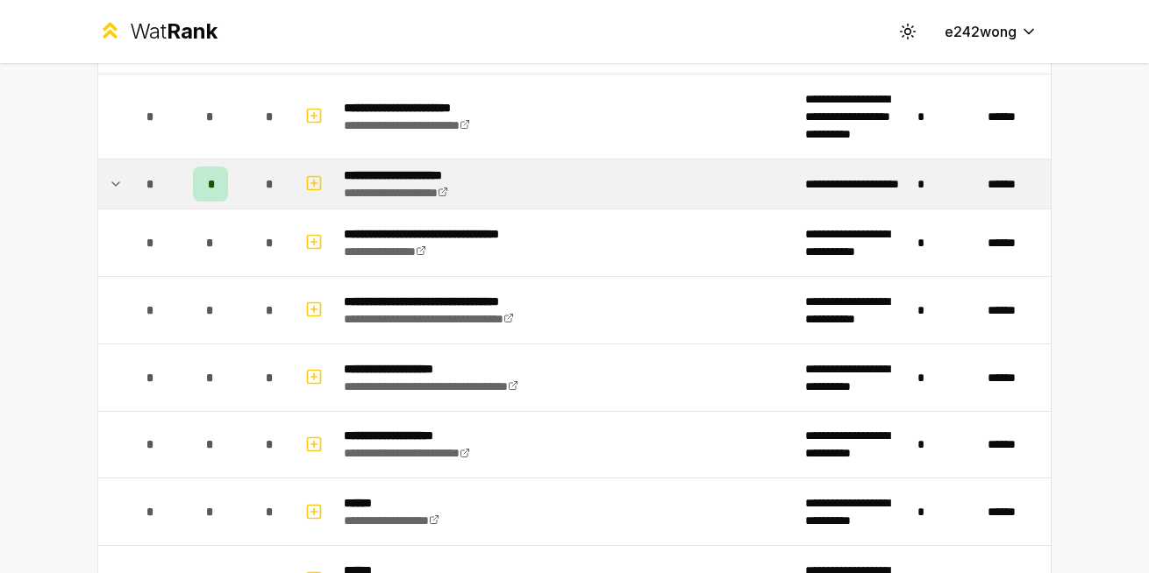
click at [115, 182] on icon at bounding box center [116, 184] width 14 height 21
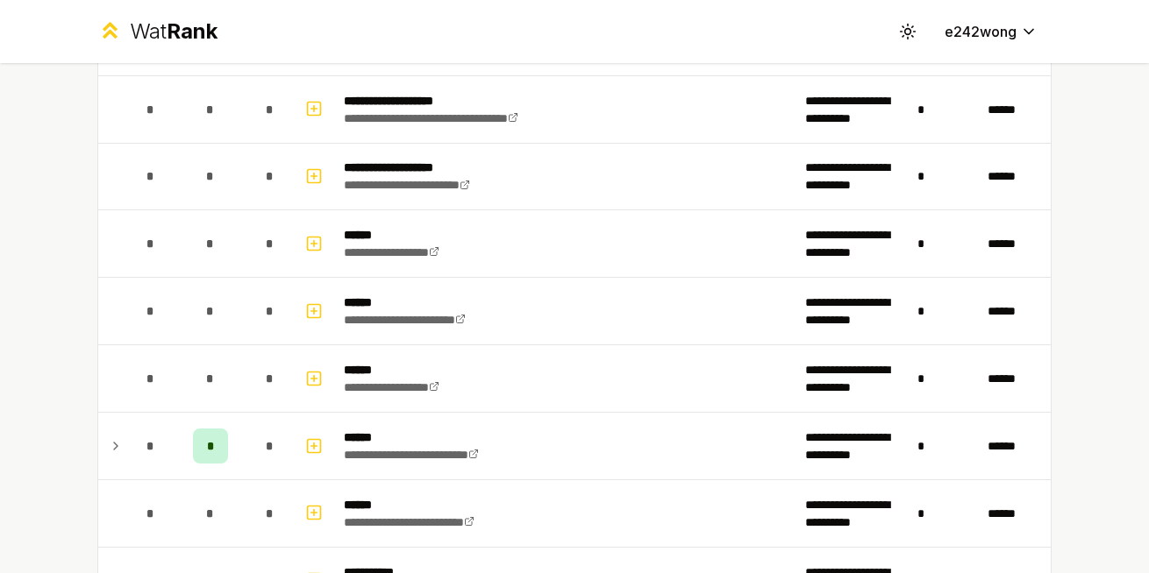
scroll to position [3791, 0]
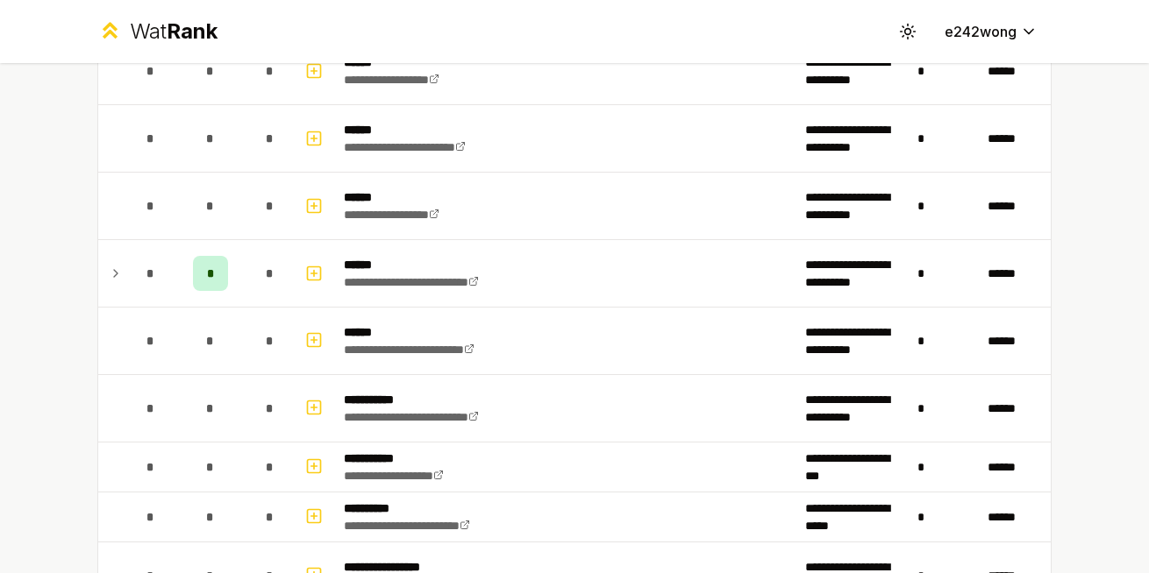
click at [110, 264] on icon at bounding box center [116, 273] width 14 height 21
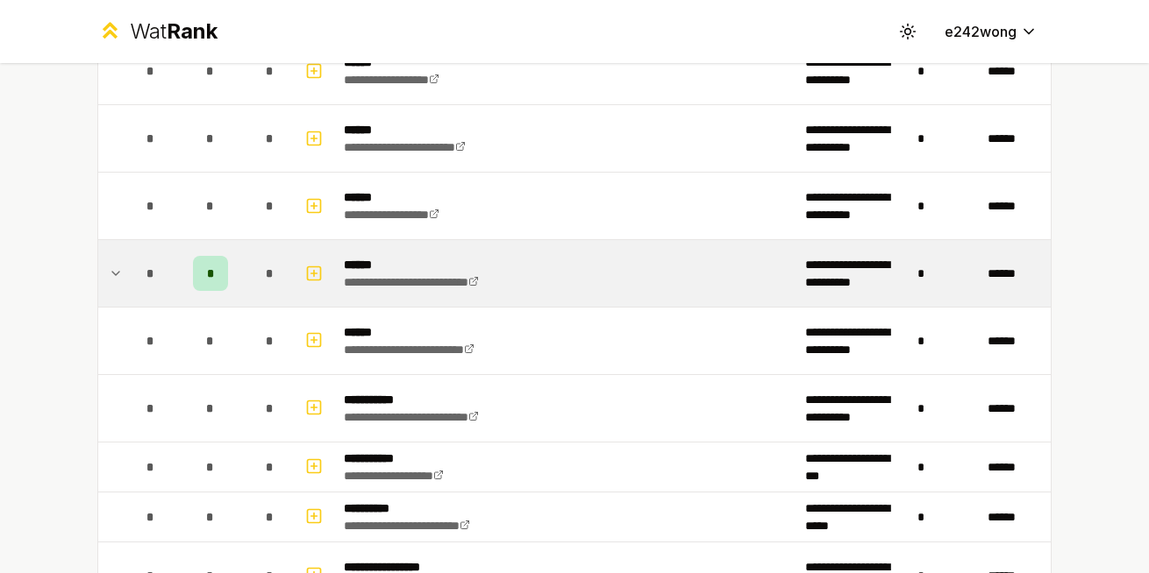
click at [110, 264] on icon at bounding box center [116, 273] width 14 height 21
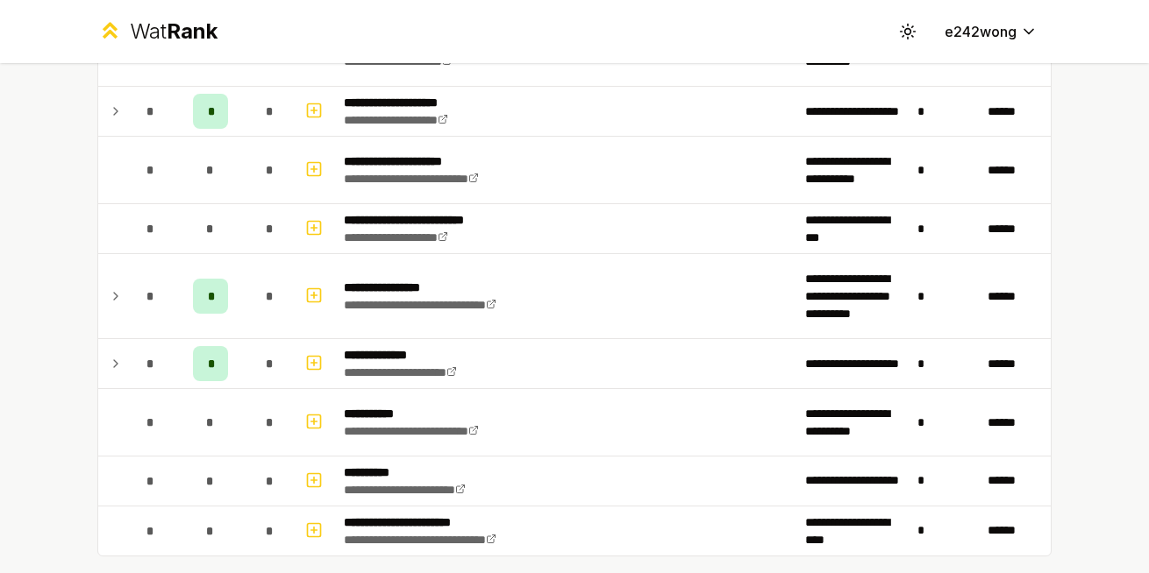
scroll to position [4656, 0]
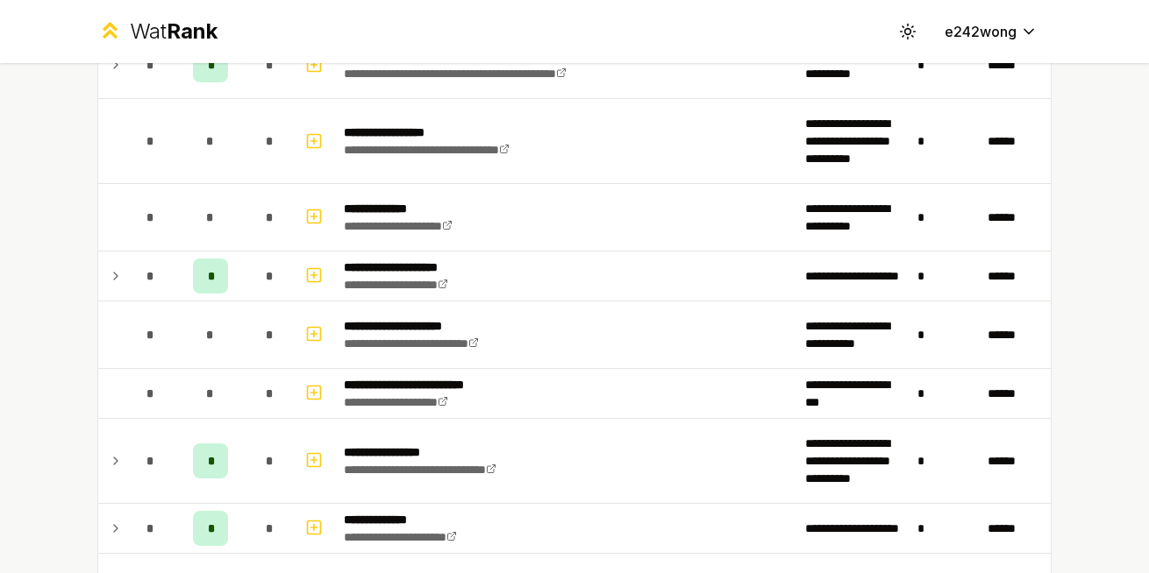
click at [110, 261] on td at bounding box center [112, 276] width 28 height 49
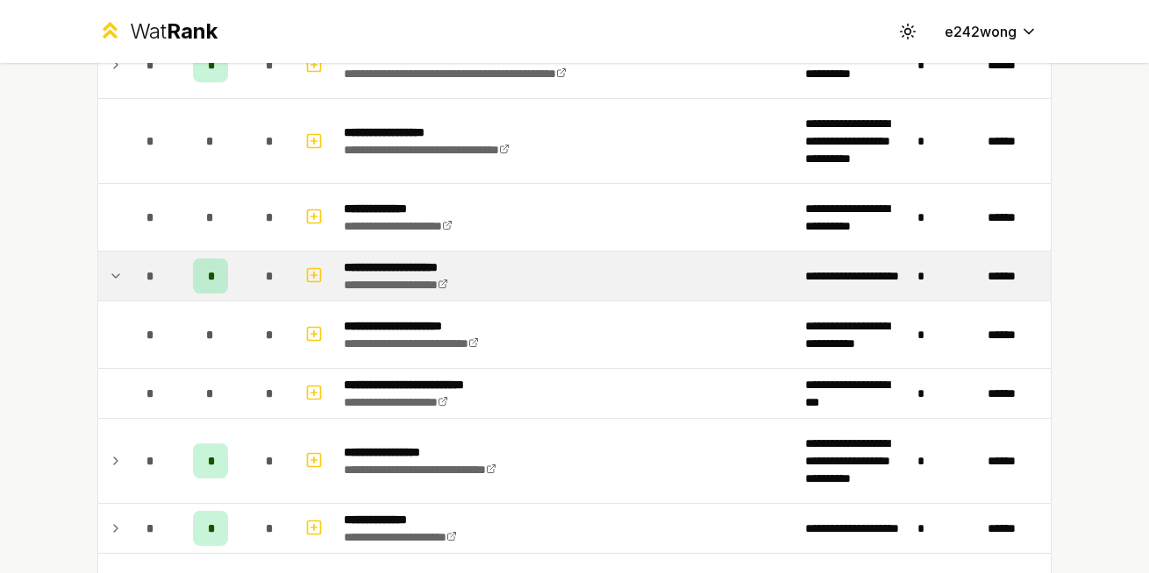
click at [110, 261] on td at bounding box center [112, 276] width 28 height 49
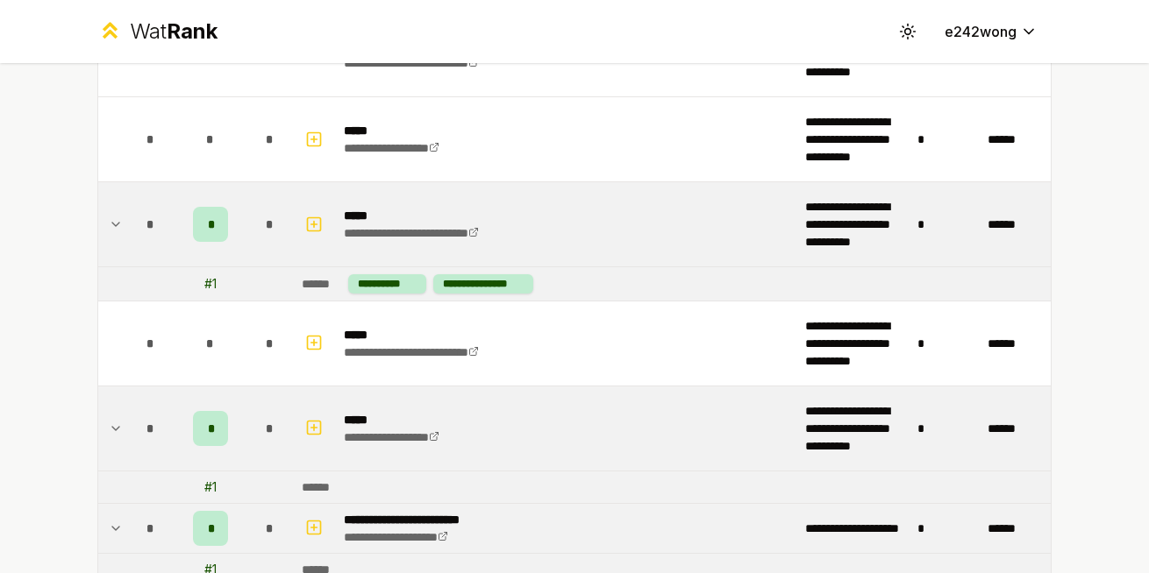
scroll to position [0, 0]
